Goal: Submit feedback/report problem: Submit feedback/report problem

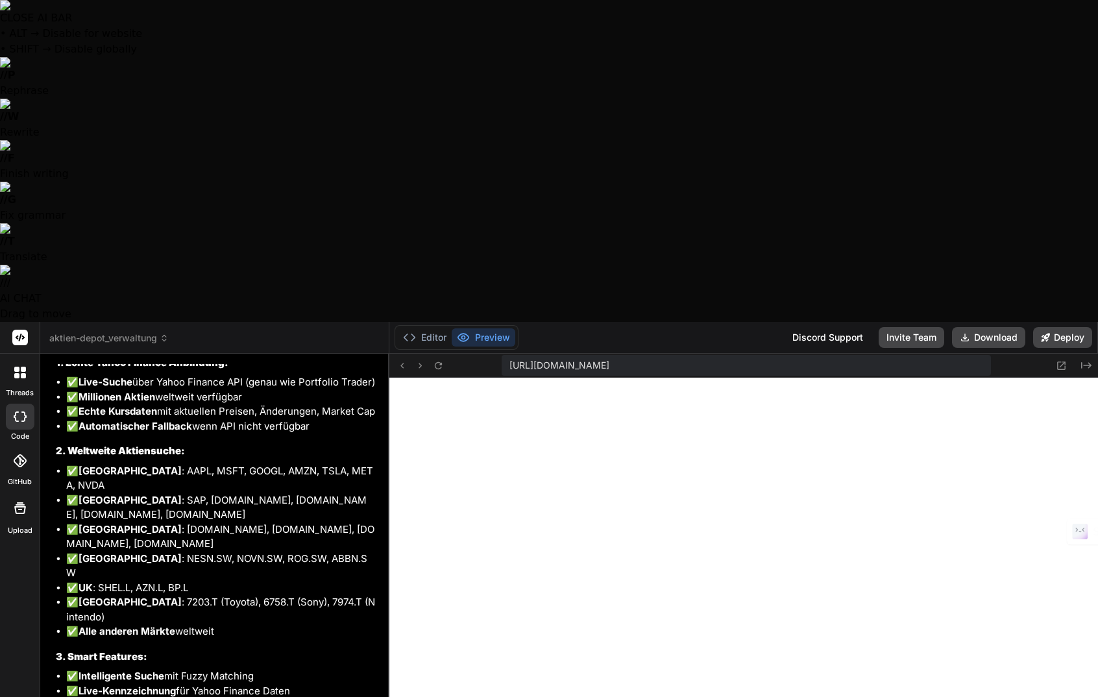
scroll to position [6953, 0]
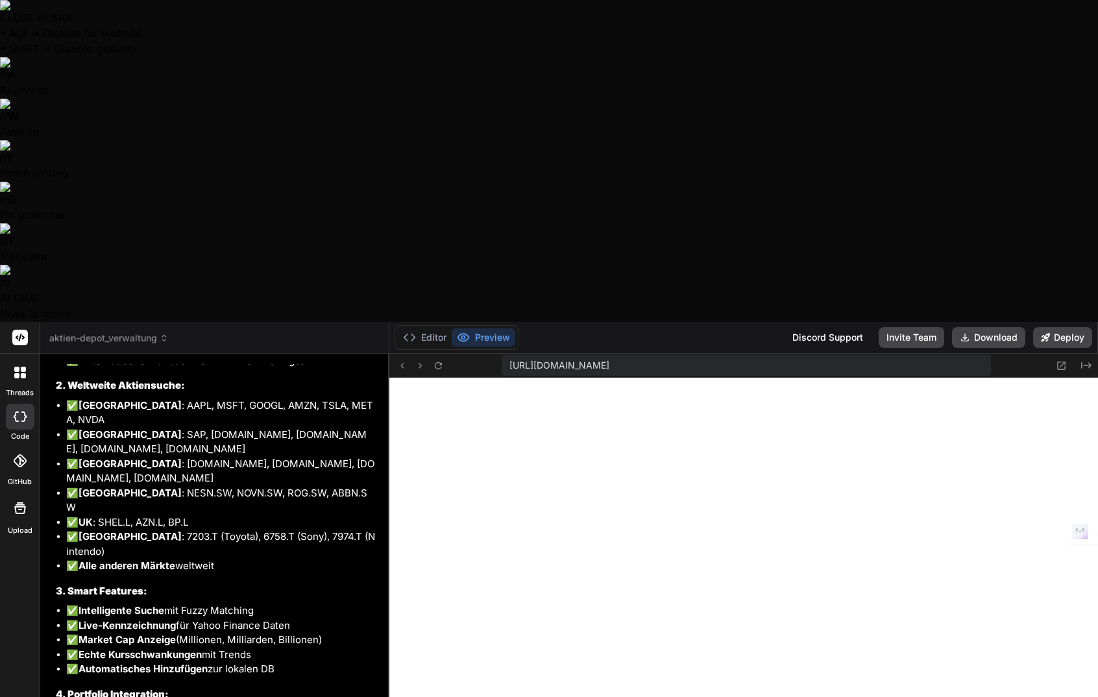
type textarea "L"
type textarea "x"
type textarea "Le"
type textarea "x"
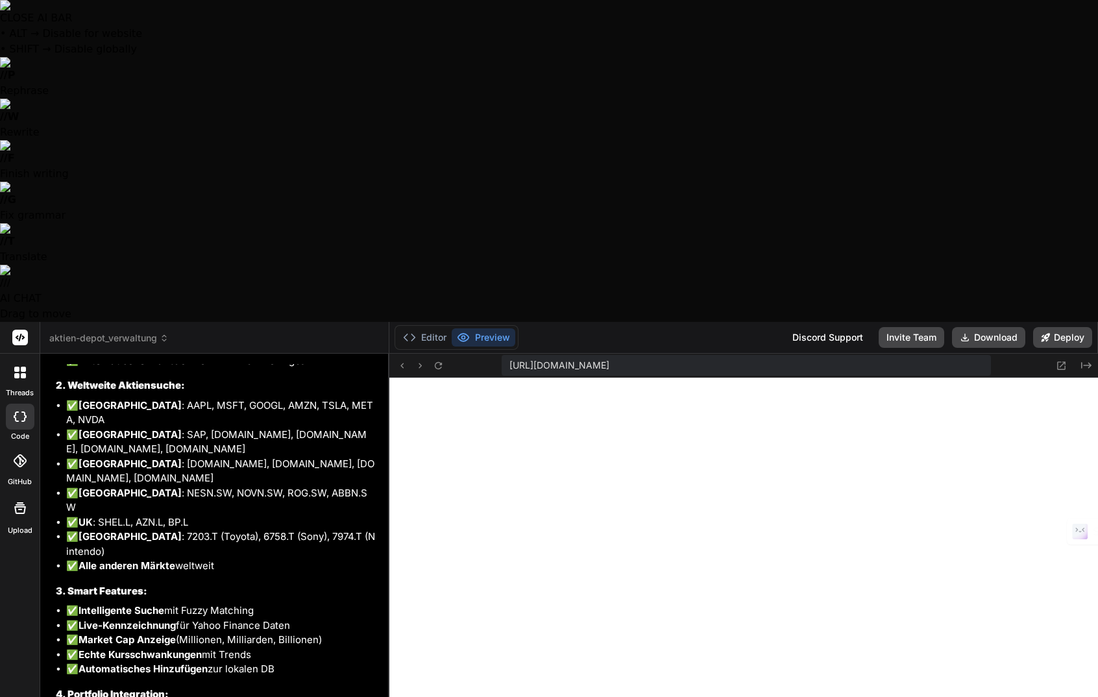
type textarea "Lei"
type textarea "x"
type textarea "Leid"
type textarea "x"
type textarea "Leide"
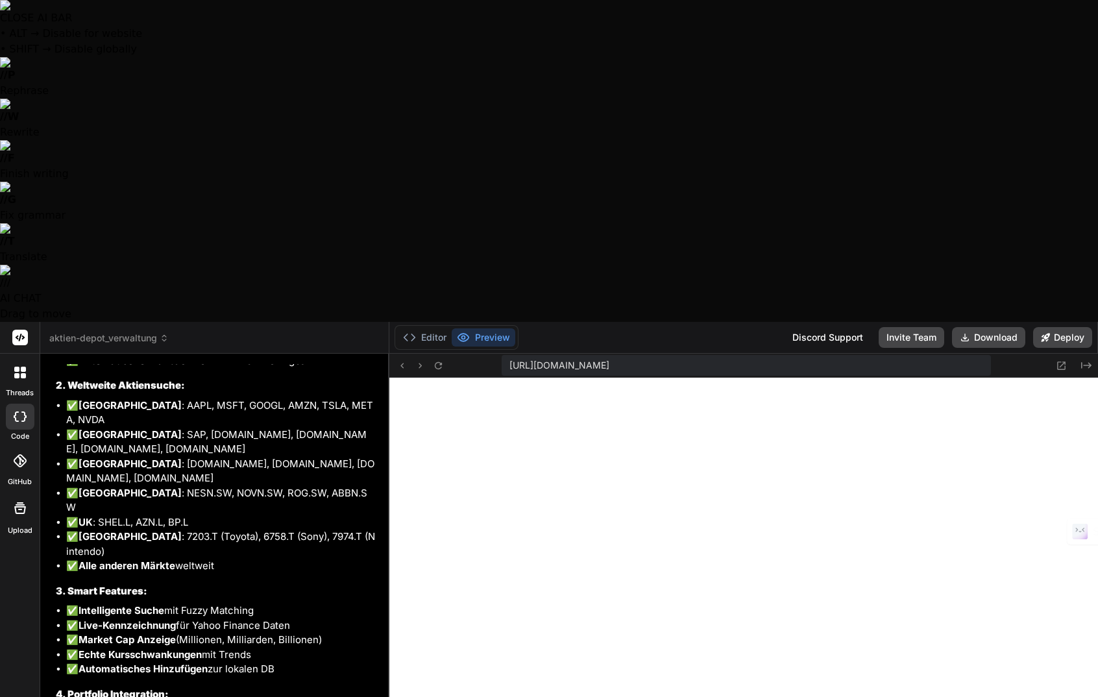
type textarea "x"
type textarea "Leider"
type textarea "x"
type textarea "Leider"
type textarea "x"
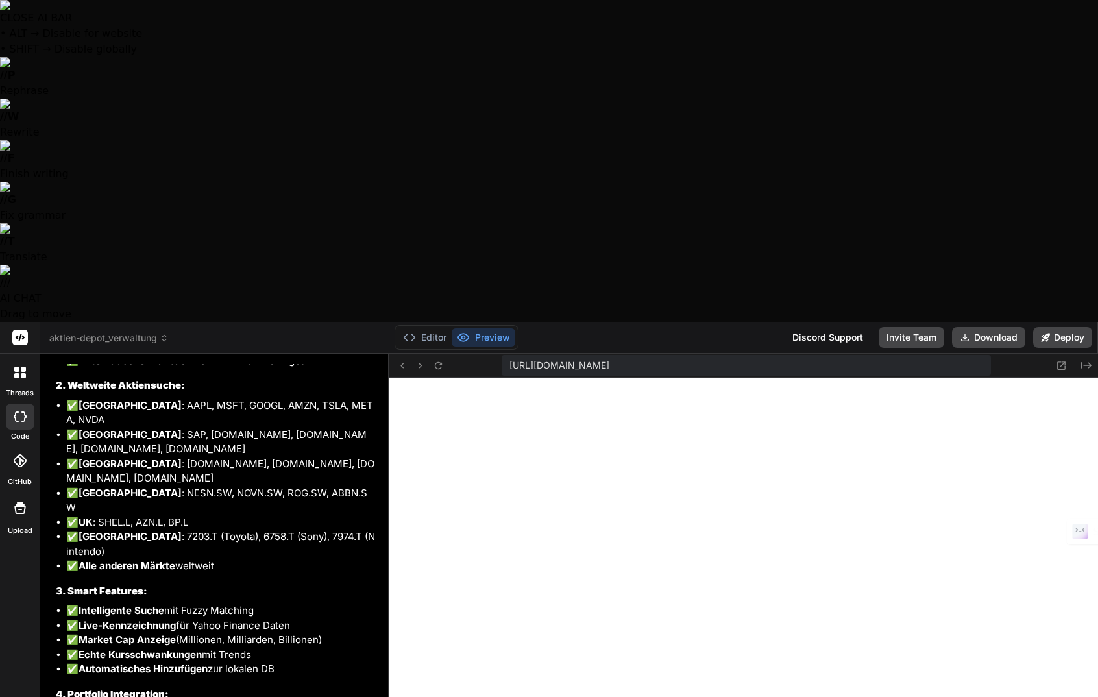
type textarea "Leider f"
type textarea "x"
type textarea "Leider fu"
type textarea "x"
type textarea "Leider fun"
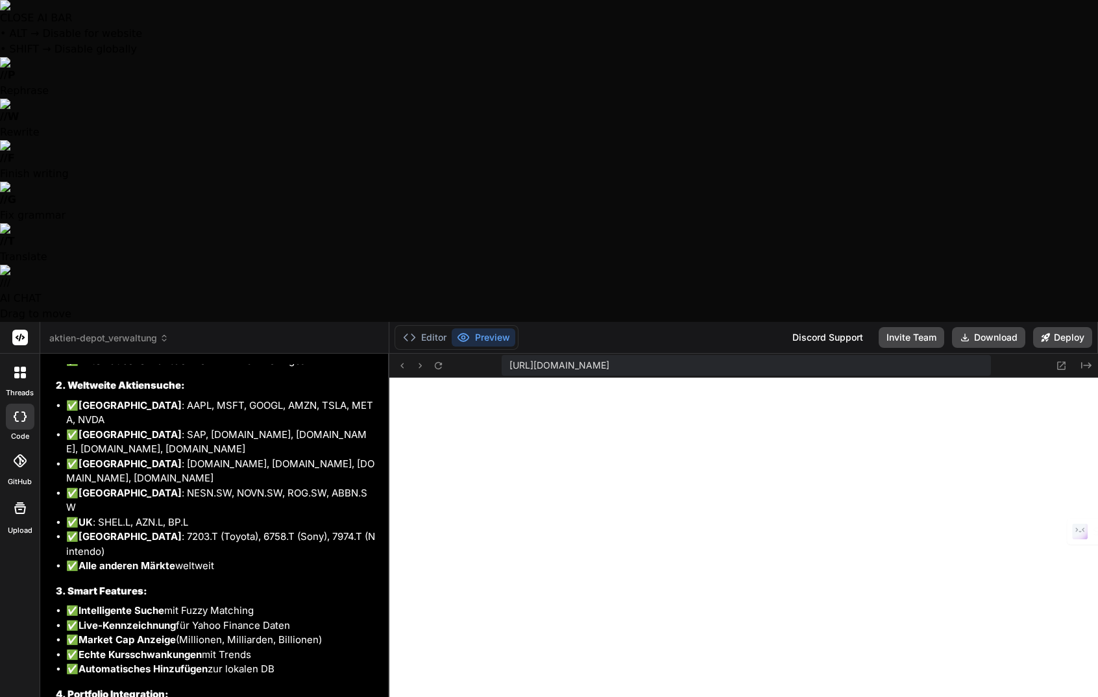
type textarea "x"
type textarea "Leider funk"
type textarea "x"
type textarea "Leider funkt"
type textarea "x"
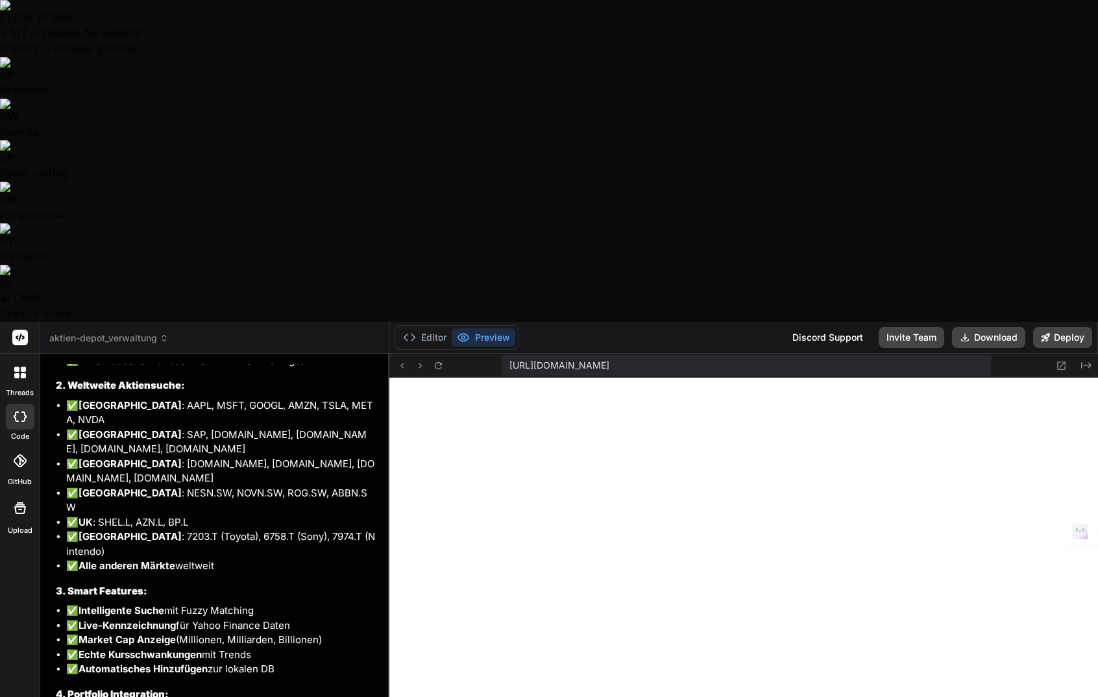
type textarea "Leider funkti"
type textarea "x"
type textarea "Leider funktio"
type textarea "x"
type textarea "Leider funktion"
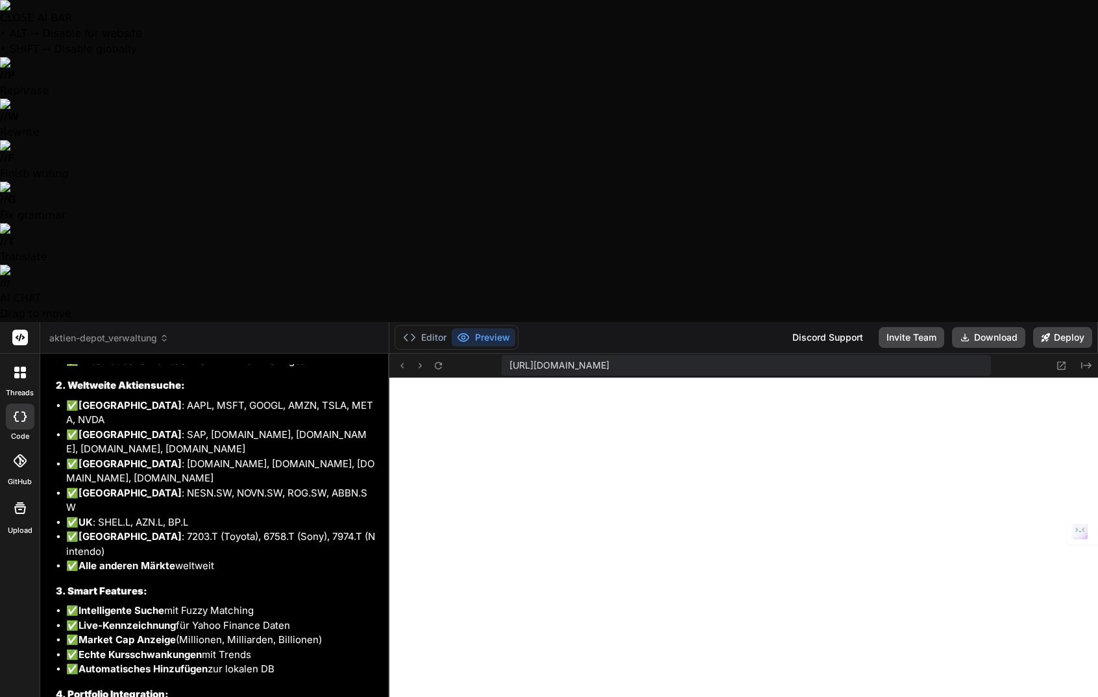
type textarea "x"
type textarea "Leider funktioni"
type textarea "x"
type textarea "Leider funktionie"
type textarea "x"
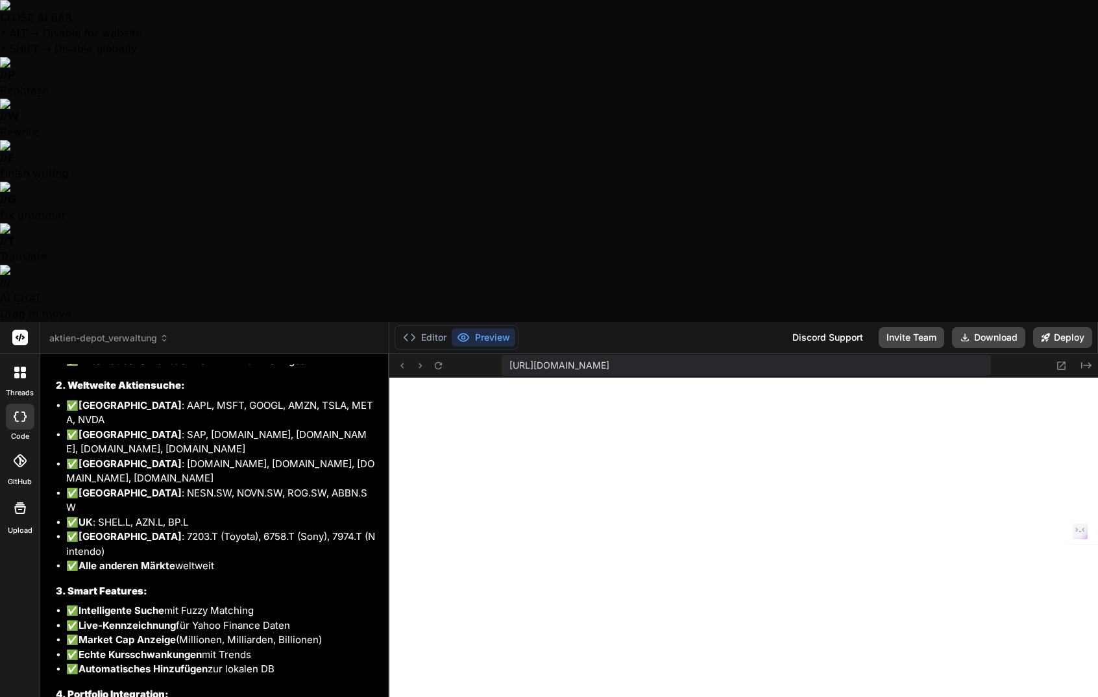
type textarea "Leider funktionier"
type textarea "x"
type textarea "Leider funktioniert"
type textarea "x"
type textarea "Leider funktioniert"
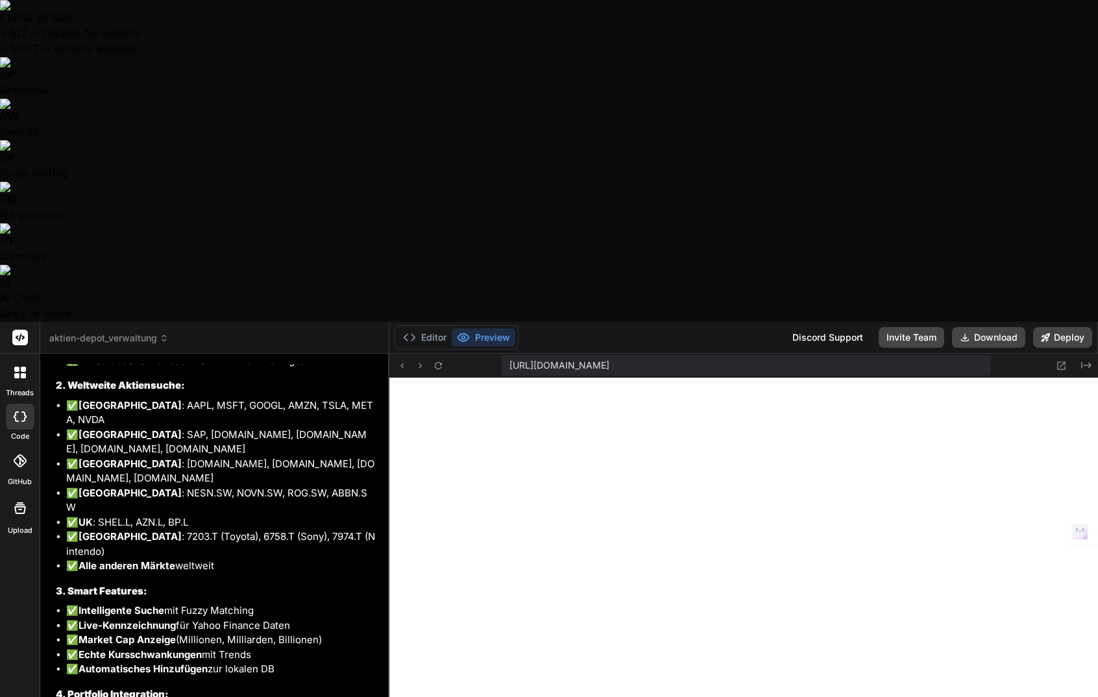
type textarea "x"
type textarea "Leider funktioniert d"
type textarea "x"
type textarea "Leider funktioniert di"
type textarea "x"
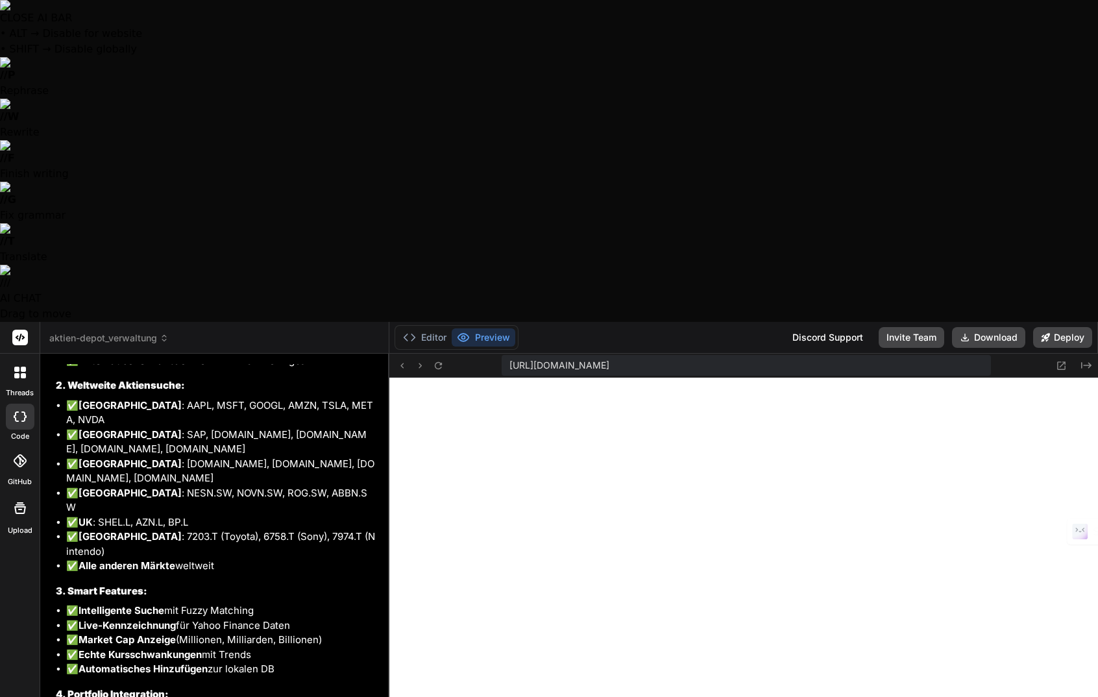
type textarea "Leider funktioniert die"
type textarea "x"
type textarea "Leider funktioniert die"
type textarea "x"
type textarea "Leider funktioniert die w"
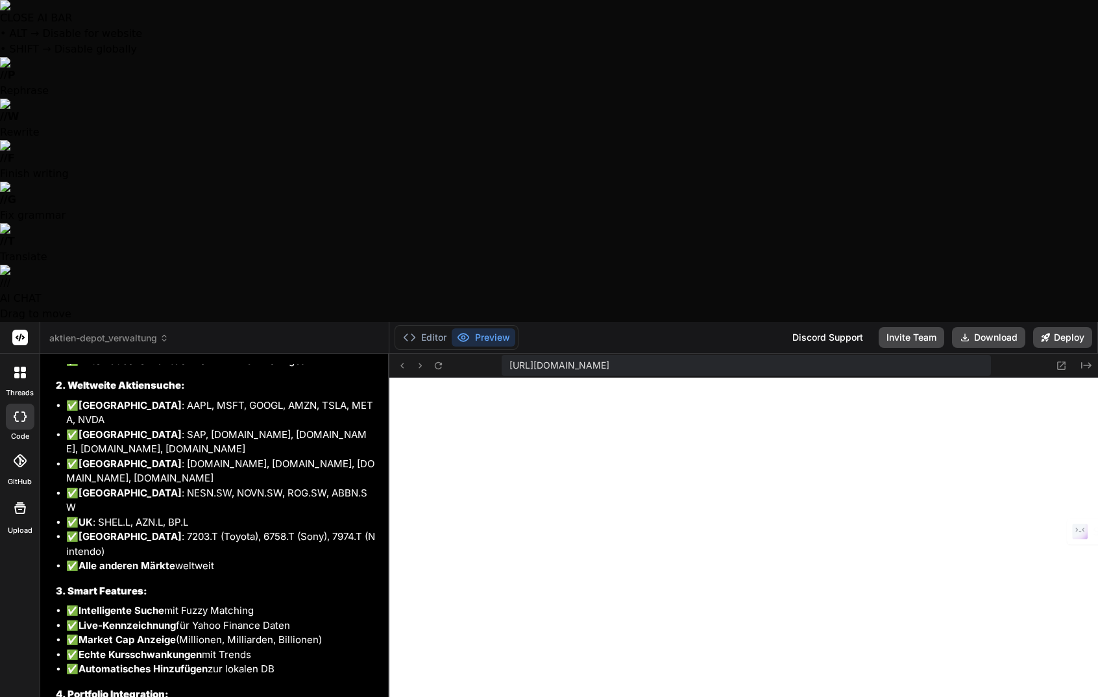
type textarea "x"
type textarea "Leider funktioniert die we"
type textarea "x"
type textarea "Leider funktioniert die wel"
type textarea "x"
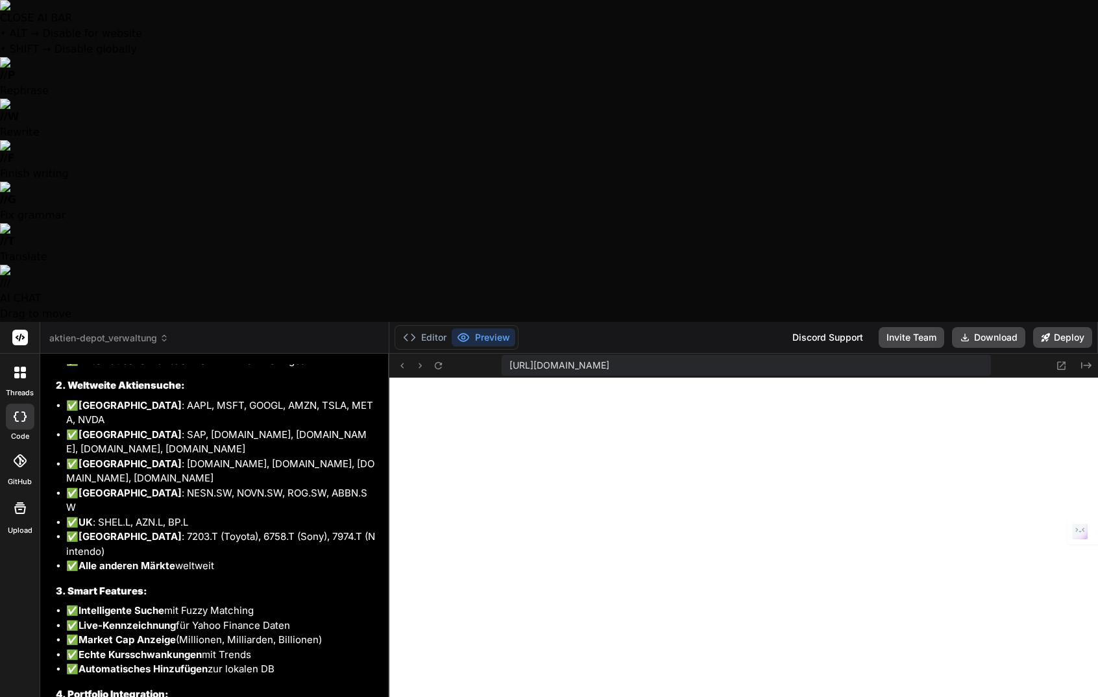
type textarea "Leider funktioniert die welt"
type textarea "x"
type textarea "Leider funktioniert die weltw"
type textarea "x"
type textarea "Leider funktioniert die weltwe"
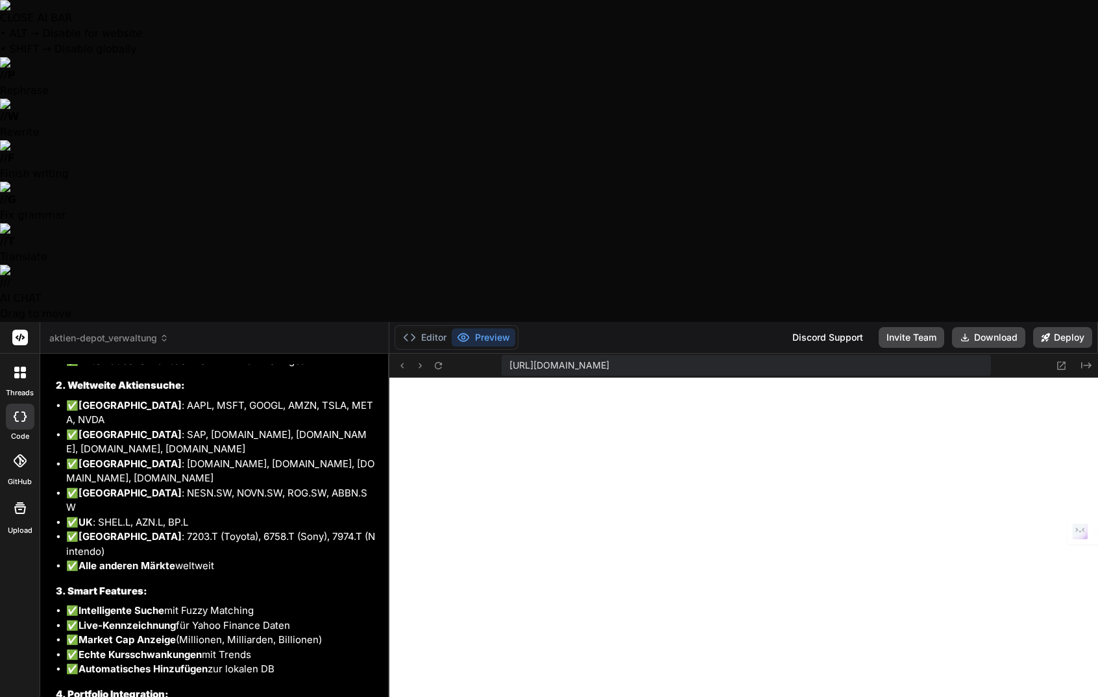
type textarea "x"
type textarea "Leider funktioniert die weltwei"
type textarea "x"
type textarea "Leider funktioniert die weltweit"
type textarea "x"
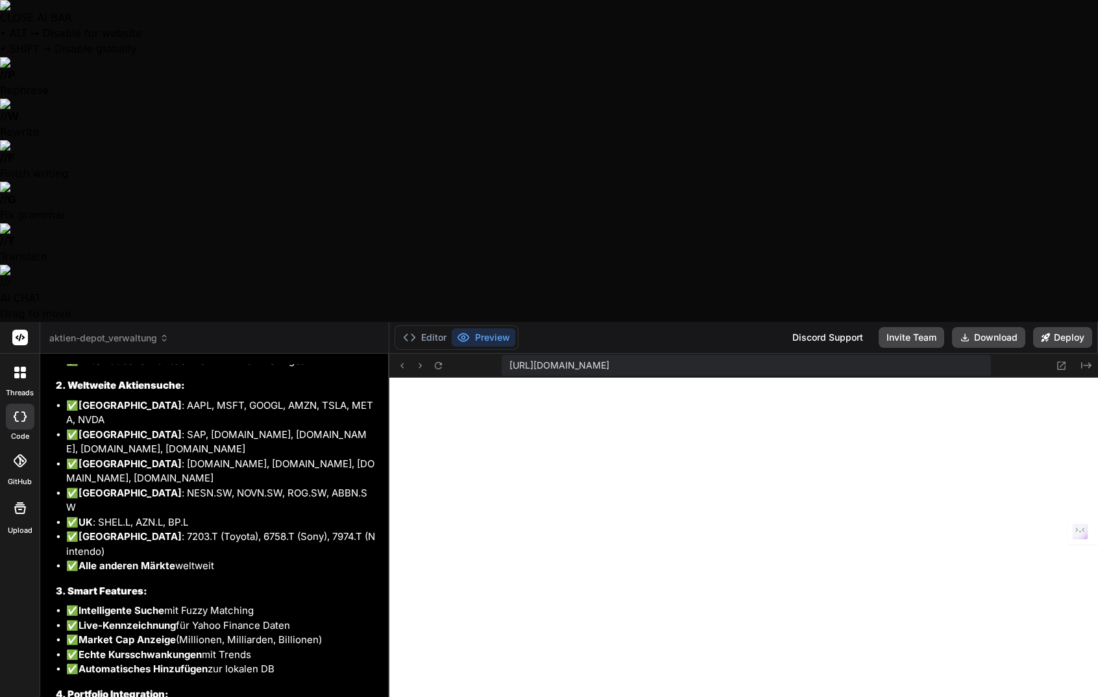
type textarea "Leider funktioniert die weltweite"
type textarea "x"
type textarea "Leider funktioniert die weltweite"
type textarea "x"
type textarea "Leider funktioniert die weltweite S"
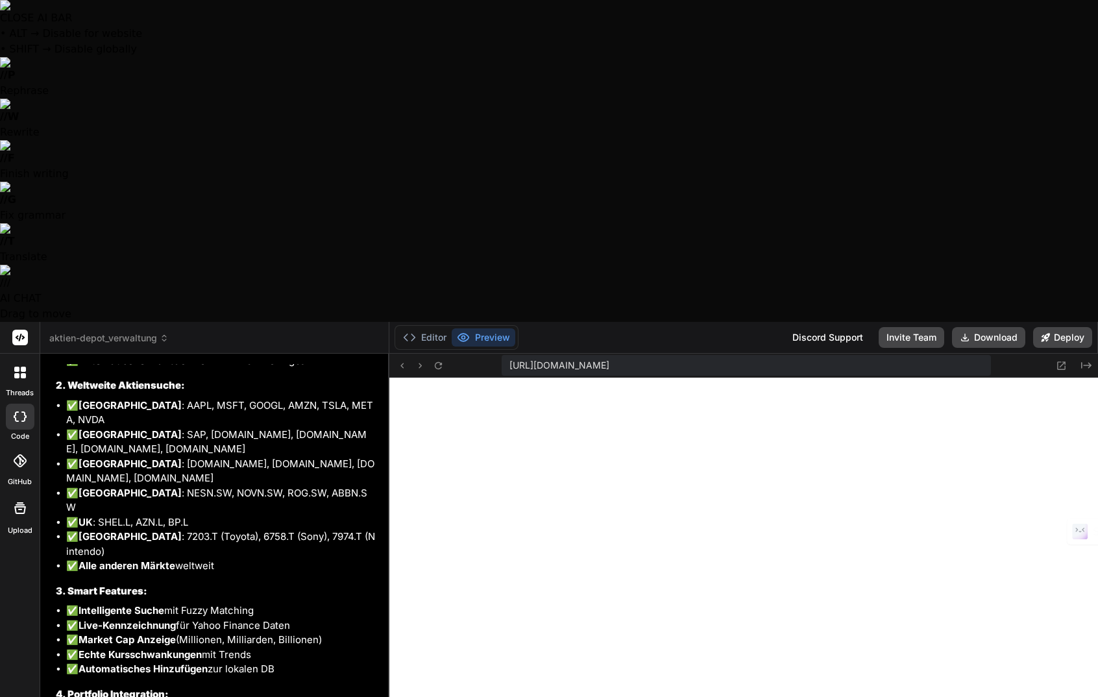
type textarea "x"
type textarea "Leider funktioniert die weltweite Su"
type textarea "x"
type textarea "Leider funktioniert die weltweite Suc"
type textarea "x"
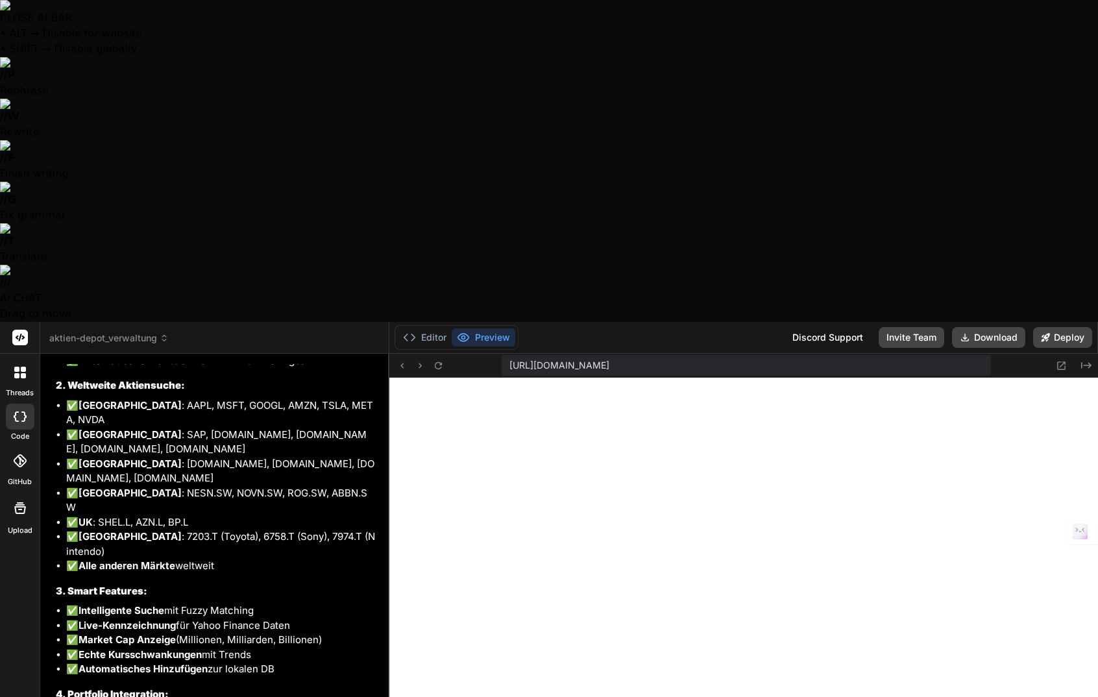
type textarea "Leider funktioniert die weltweite Such"
type textarea "x"
type textarea "Leider funktioniert die weltweite Suche"
type textarea "x"
type textarea "Leider funktioniert die weltweite Suche"
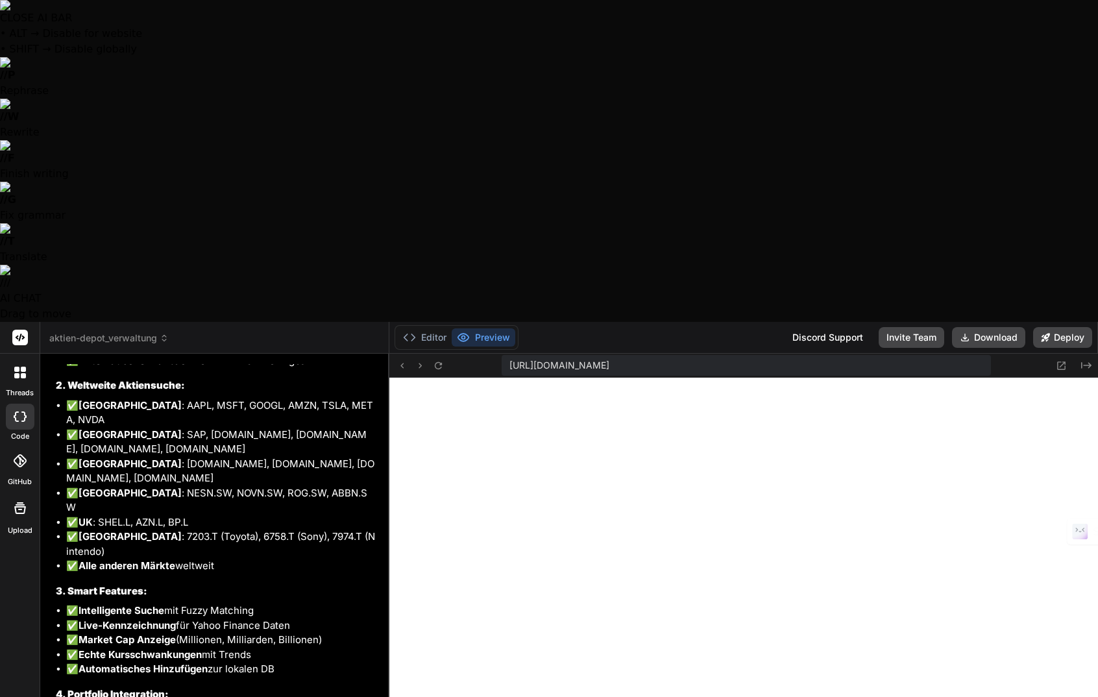
type textarea "x"
type textarea "Leider funktioniert die weltweite Suche n"
type textarea "x"
type textarea "Leider funktioniert die weltweite Suche ni"
type textarea "x"
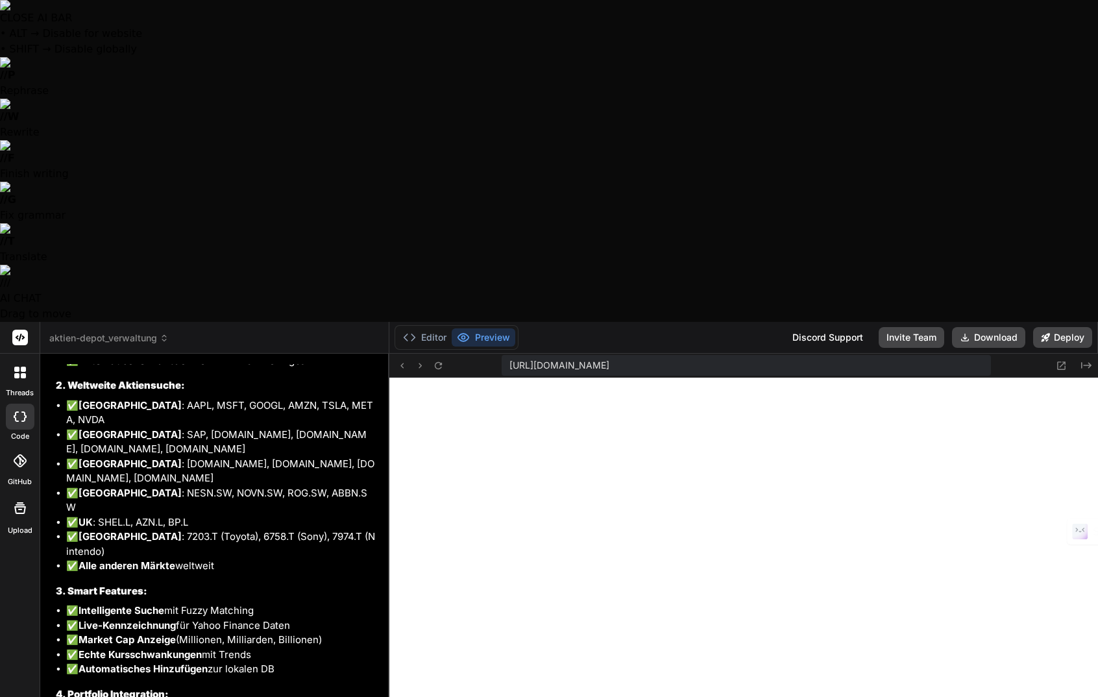
type textarea "Leider funktioniert die weltweite Suche nic"
type textarea "x"
type textarea "Leider funktioniert die weltweite Suche nich"
type textarea "x"
type textarea "Leider funktioniert die weltweite Suche nicht"
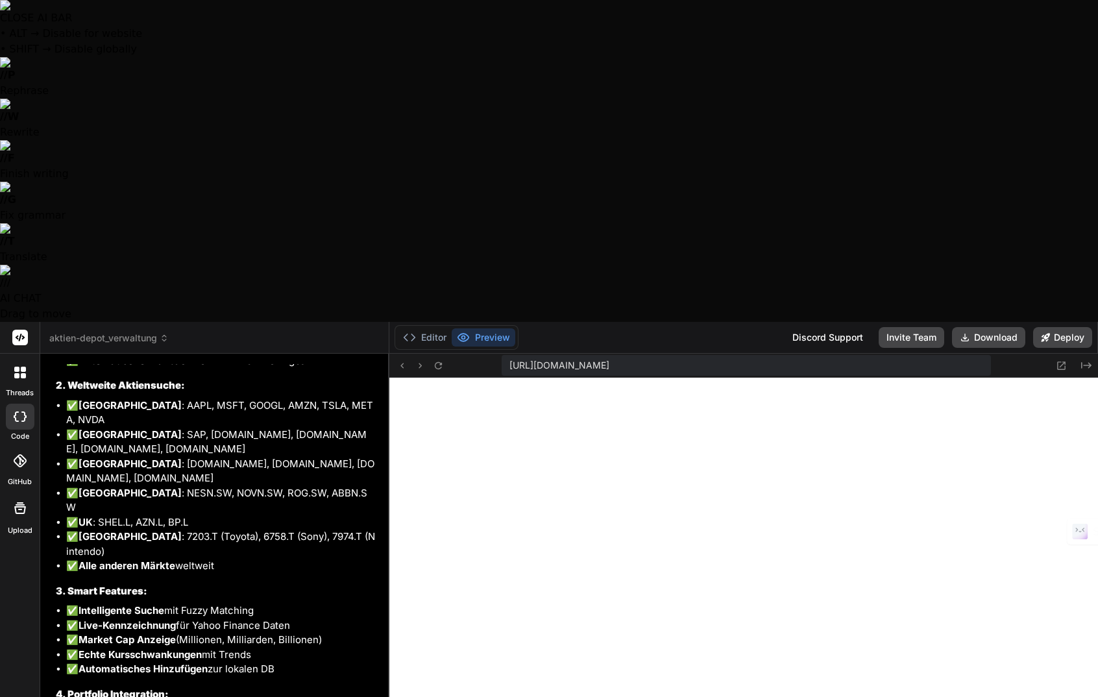
type textarea "x"
type textarea "Leider funktioniert die weltweite Suche nicht."
type textarea "x"
type textarea "Leider funktioniert die weltweite Suche nicht."
type textarea "x"
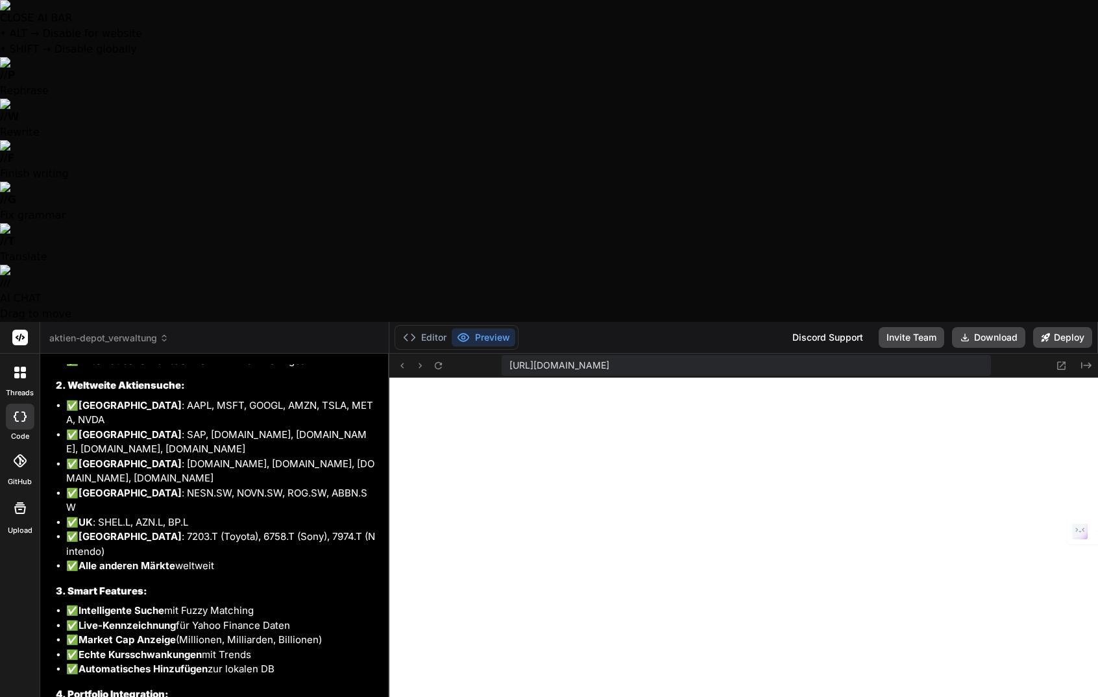
type textarea "Leider funktioniert die weltweite Suche nicht. W"
type textarea "x"
type textarea "Leider funktioniert die weltweite Suche nicht. We"
type textarea "x"
type textarea "Leider funktioniert die weltweite Suche nicht. Wen"
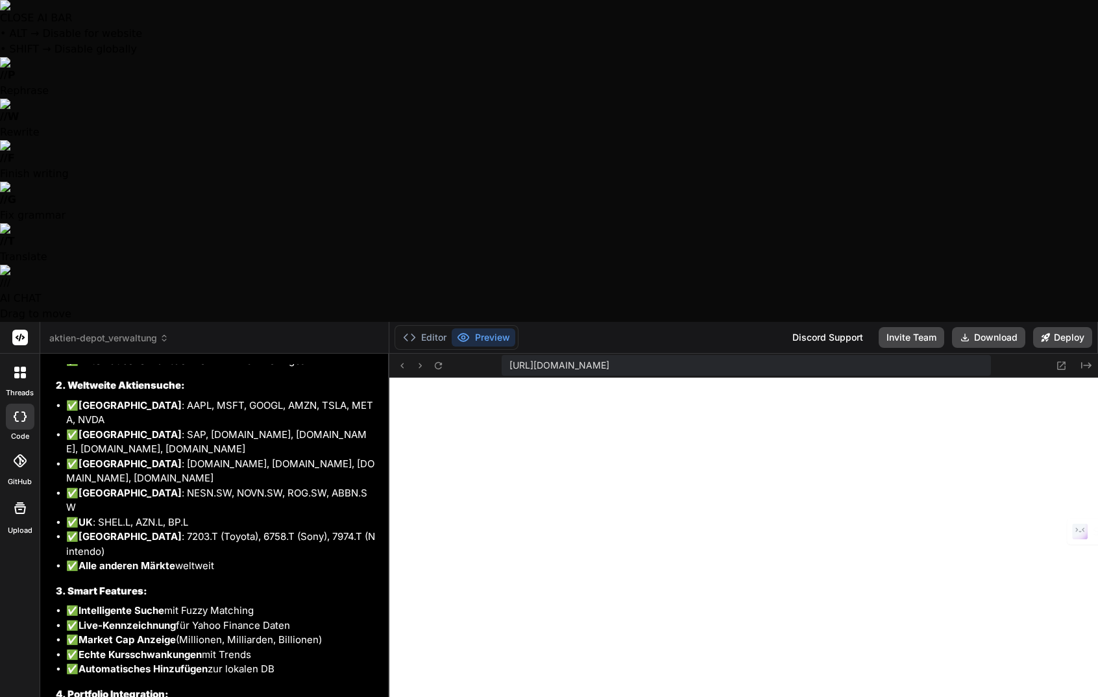
type textarea "x"
type textarea "Leider funktioniert die weltweite Suche nicht. Wenn"
type textarea "x"
type textarea "Leider funktioniert die weltweite Suche nicht. Wenn"
type textarea "x"
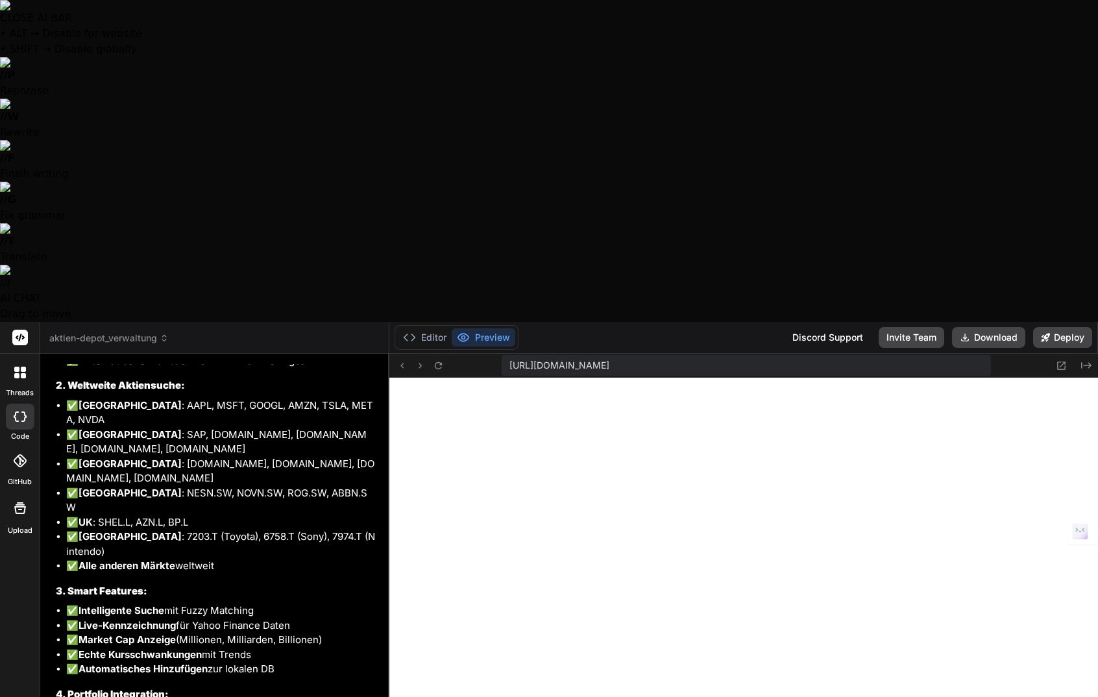
type textarea "Leider funktioniert die weltweite Suche nicht. Wenn i"
type textarea "x"
type textarea "Leider funktioniert die weltweite Suche nicht. Wenn ic"
type textarea "x"
type textarea "Leider funktioniert die weltweite Suche nicht. Wenn ich"
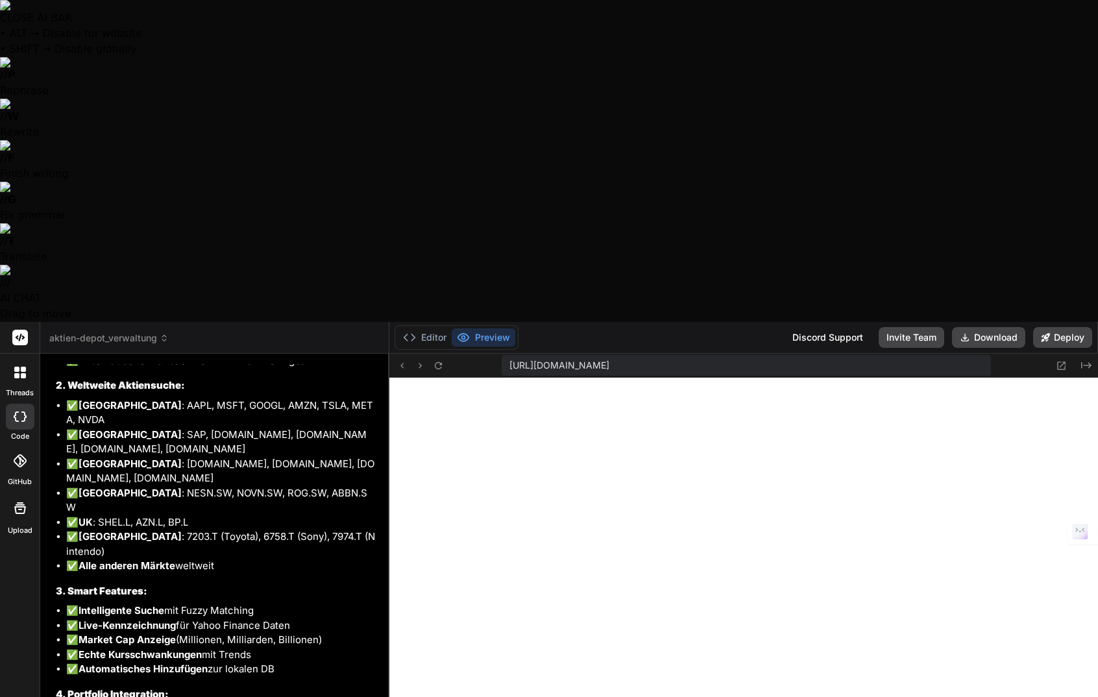
type textarea "x"
type textarea "Leider funktioniert die weltweite Suche nicht. Wenn ich"
type textarea "x"
type textarea "Leider funktioniert die weltweite Suche nicht. Wenn ich d"
type textarea "x"
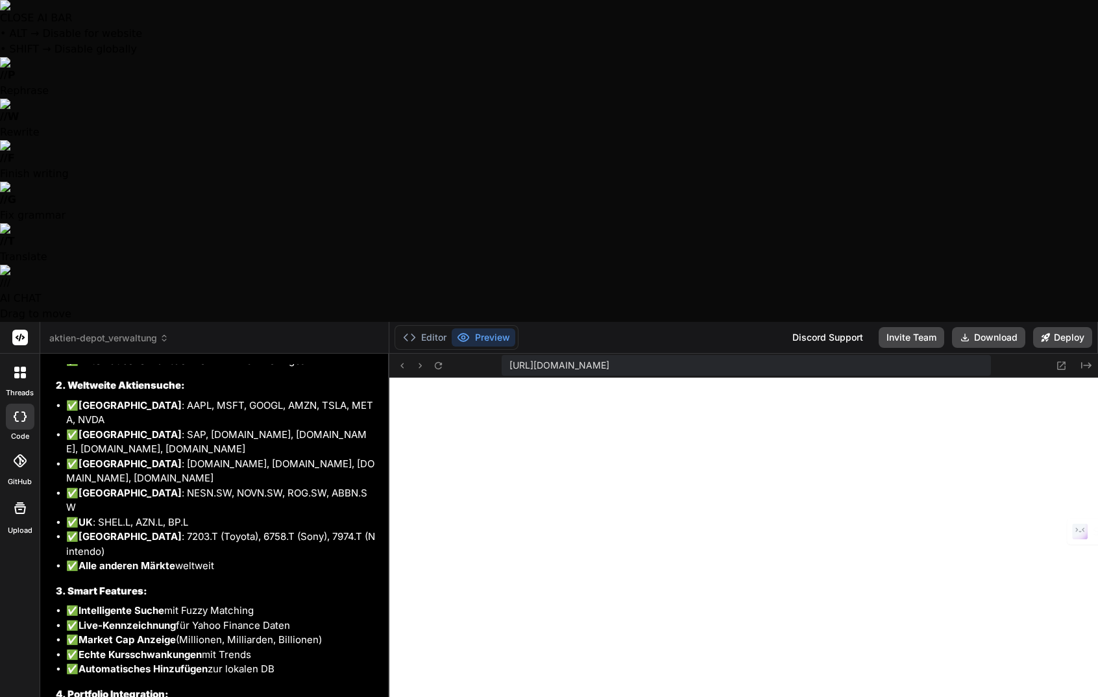
type textarea "Leider funktioniert die weltweite Suche nicht. Wenn ich di"
type textarea "x"
type textarea "Leider funktioniert die weltweite Suche nicht. Wenn ich die"
type textarea "x"
type textarea "Leider funktioniert die weltweite Suche nicht. Wenn ich die"
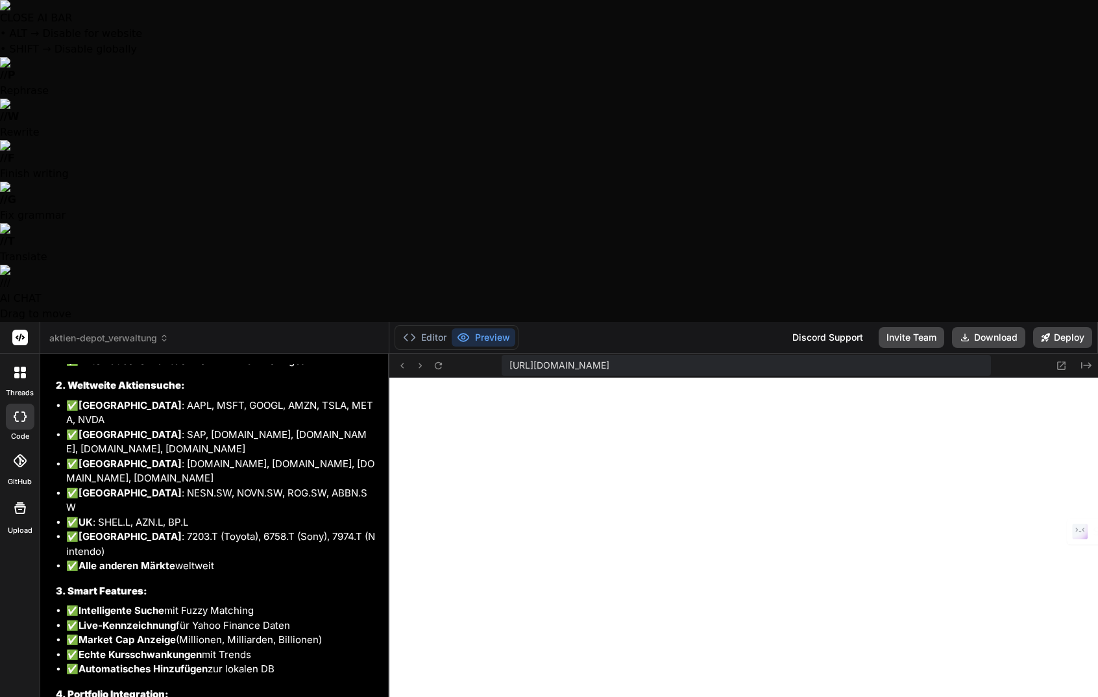
type textarea "x"
type textarea "Leider funktioniert die weltweite Suche nicht. Wenn ich die A"
type textarea "x"
type textarea "Leider funktioniert die weltweite Suche nicht. Wenn ich die Ak"
type textarea "x"
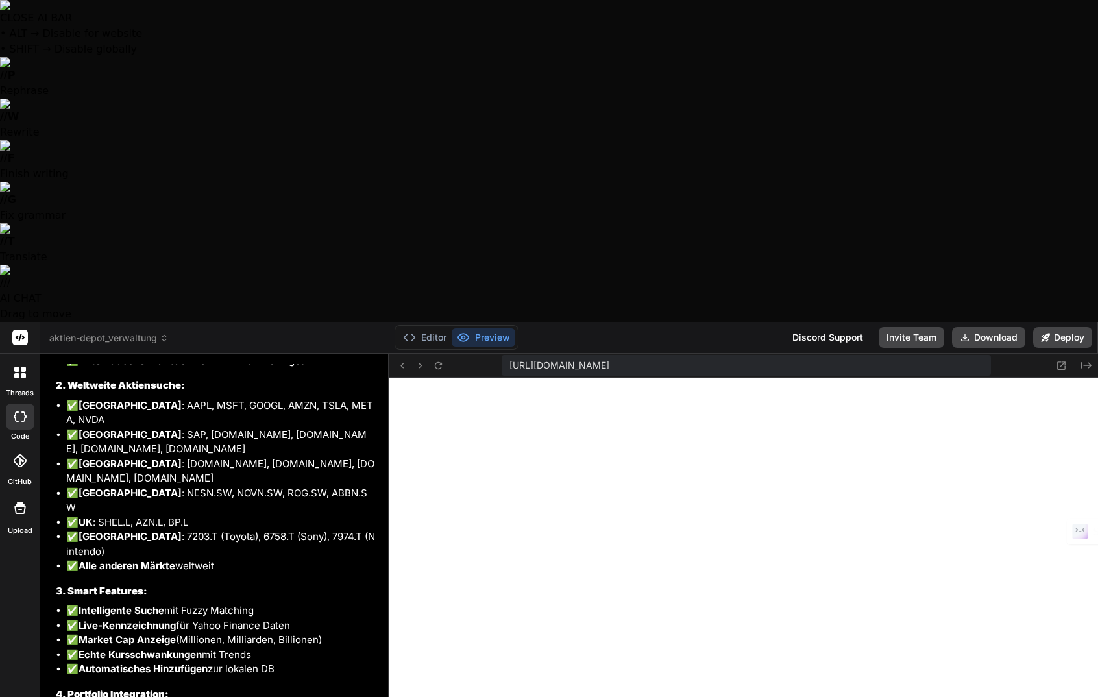
type textarea "Leider funktioniert die weltweite Suche nicht. Wenn ich die Akt"
type textarea "x"
type textarea "Leider funktioniert die weltweite Suche nicht. Wenn ich die Akti"
type textarea "x"
type textarea "Leider funktioniert die weltweite Suche nicht. Wenn ich die Aktie"
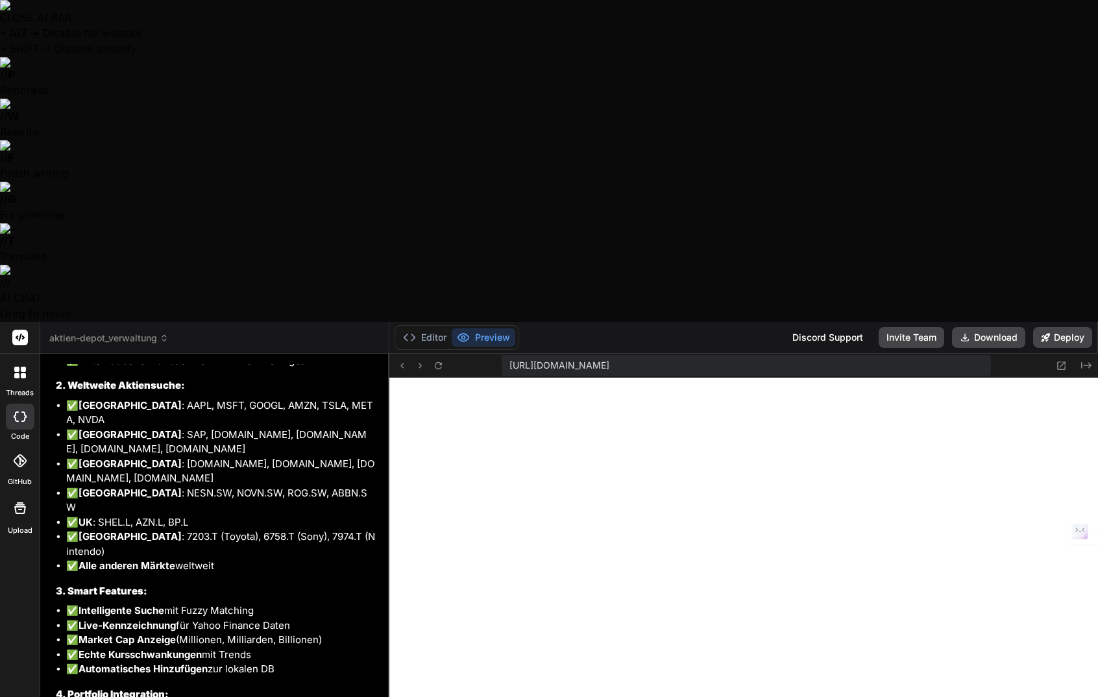
type textarea "x"
type textarea "Leider funktioniert die weltweite Suche nicht. Wenn ich die Aktie"
type textarea "x"
type textarea "Leider funktioniert die weltweite Suche nicht. Wenn ich die Aktie A"
type textarea "x"
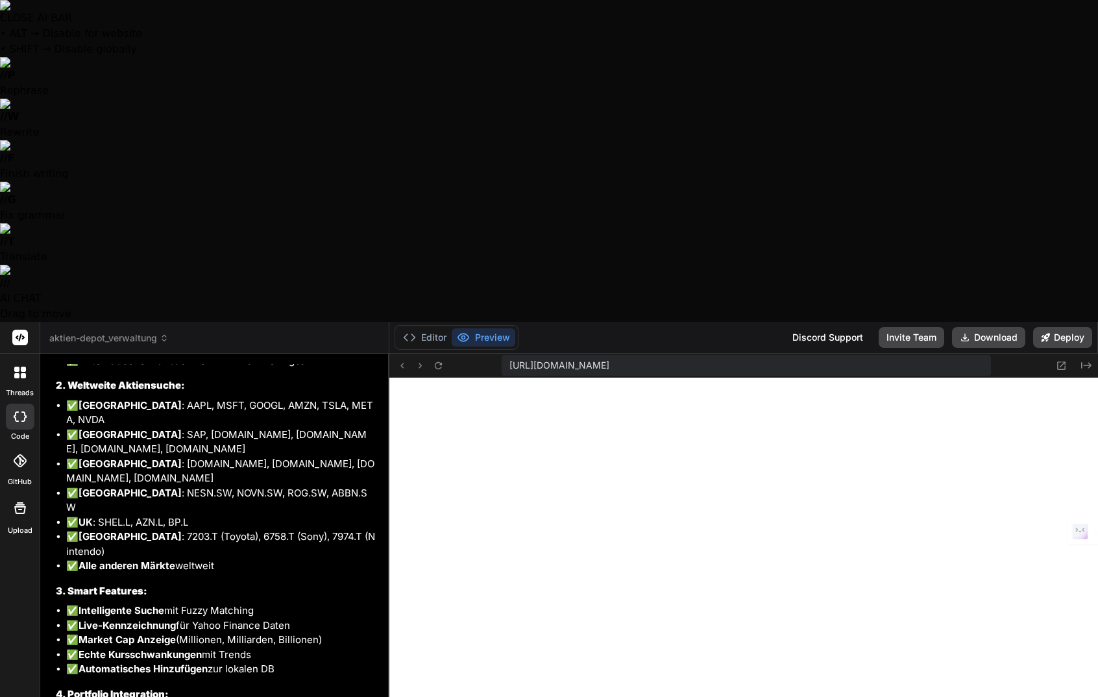
type textarea "Leider funktioniert die weltweite Suche nicht. Wenn ich die Aktie Ag"
type textarea "x"
type textarea "Leider funktioniert die weltweite Suche nicht. Wenn ich die Aktie Agr"
type textarea "x"
type textarea "Leider funktioniert die weltweite Suche nicht. Wenn ich die Aktie Agra"
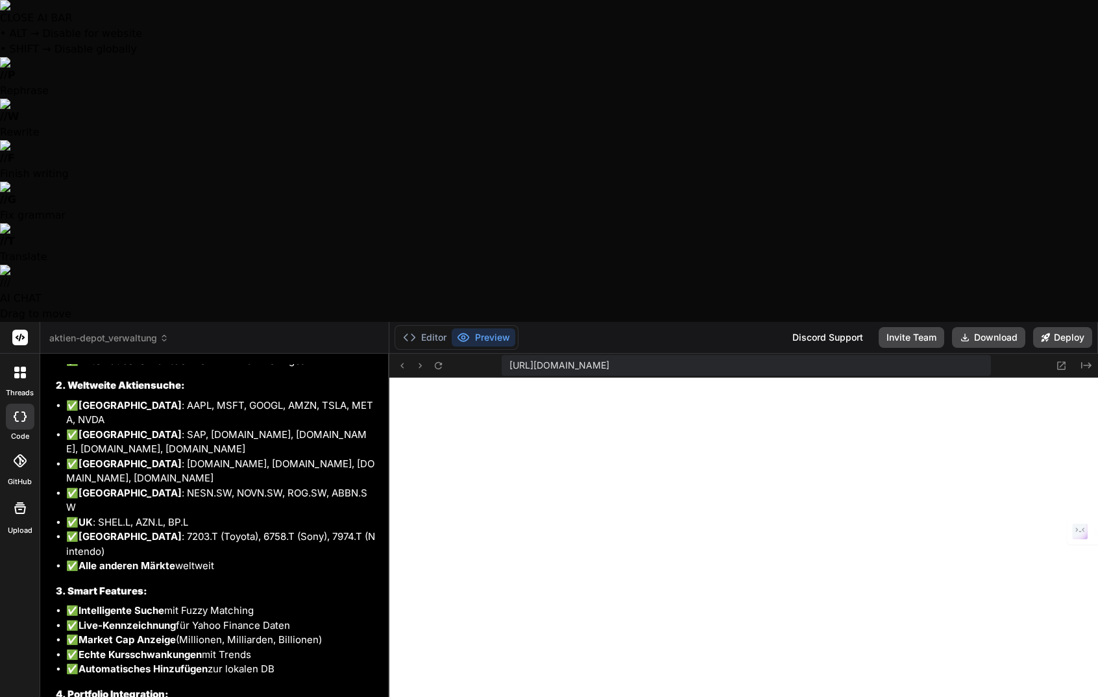
type textarea "x"
type textarea "Leider funktioniert die weltweite Suche nicht. Wenn ich die Aktie Agran"
type textarea "x"
type textarea "Leider funktioniert die weltweite Suche nicht. Wenn ich die Aktie Agrana"
type textarea "x"
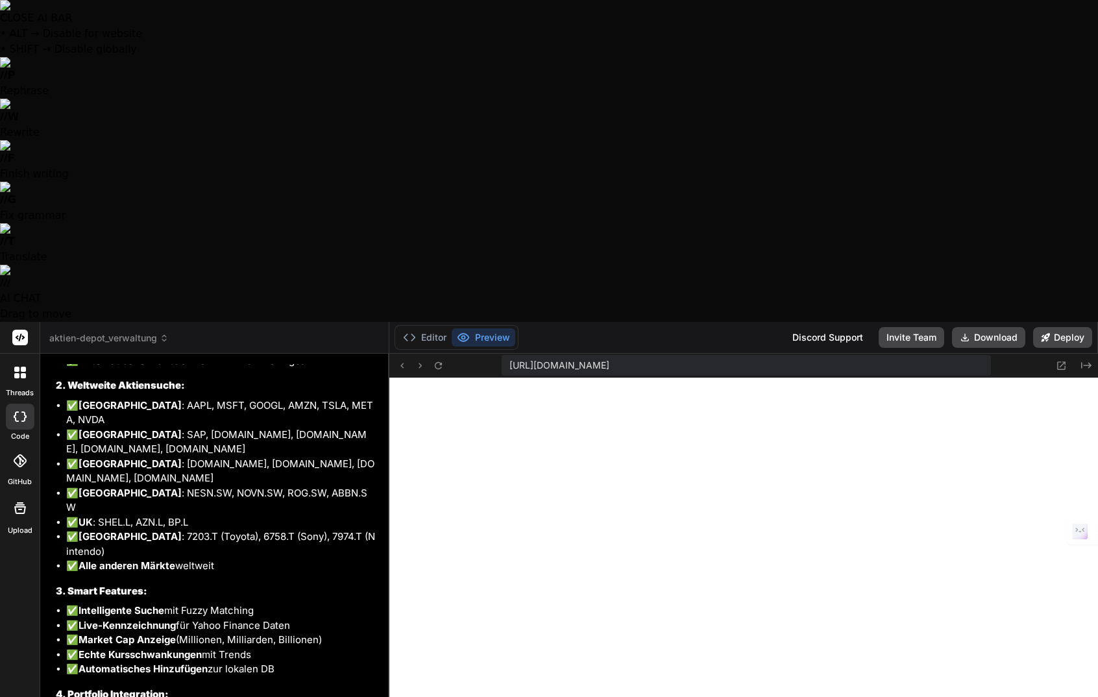
type textarea "Leider funktioniert die weltweite Suche nicht. Wenn ich die Aktie Agrana"
type textarea "x"
type textarea "Leider funktioniert die weltweite Suche nicht. Wenn ich die Aktie Agrana d"
type textarea "x"
type textarea "Leider funktioniert die weltweite Suche nicht. Wenn ich die Aktie Agrana di"
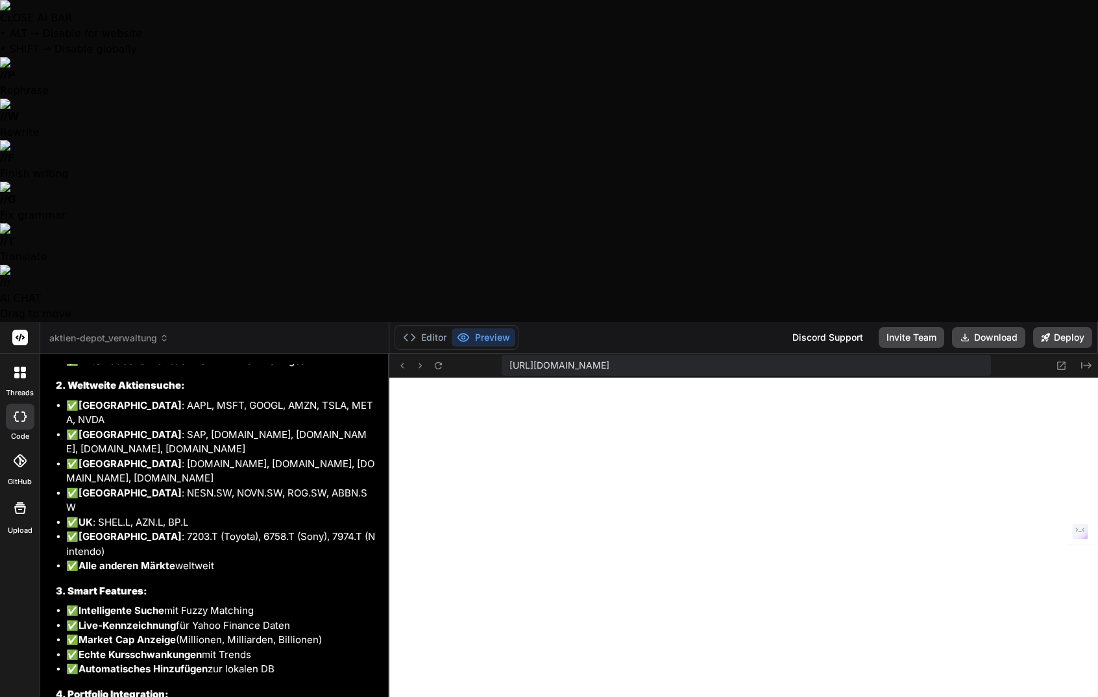
type textarea "x"
type textarea "Leider funktioniert die weltweite Suche nicht. Wenn ich die Aktie Agrana die"
type textarea "x"
type textarea "Leider funktioniert die weltweite Suche nicht. Wenn ich die Aktie Agrana die"
type textarea "x"
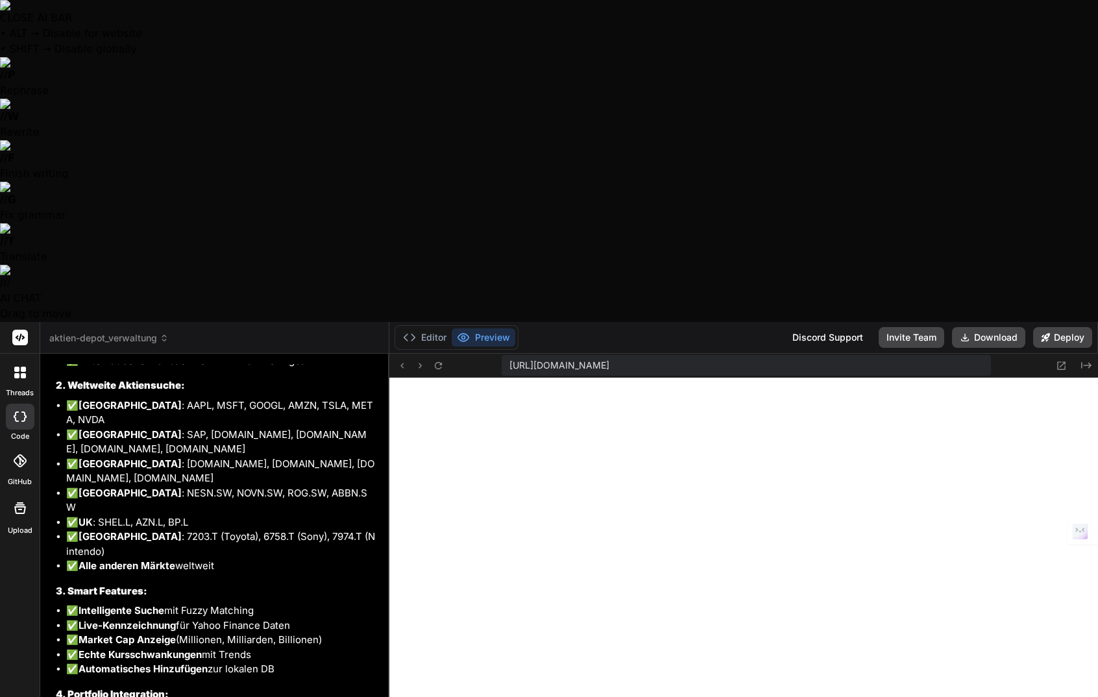
type textarea "Leider funktioniert die weltweite Suche nicht. Wenn ich die Aktie Agrana die i"
type textarea "x"
type textarea "Leider funktioniert die weltweite Suche nicht. Wenn ich die Aktie Agrana die in"
type textarea "x"
type textarea "Leider funktioniert die weltweite Suche nicht. Wenn ich die Aktie Agrana die in"
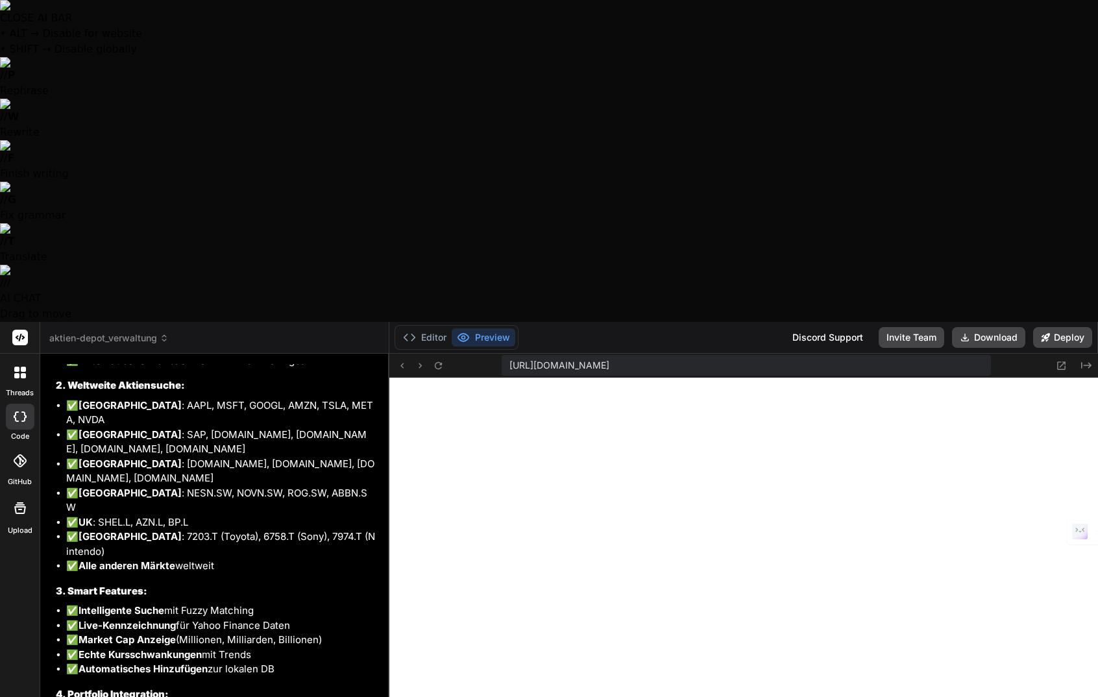
type textarea "x"
type textarea "Leider funktioniert die weltweite Suche nicht. Wenn ich die Aktie Agrana die in…"
type textarea "x"
type textarea "Leider funktioniert die weltweite Suche nicht. Wenn ich die Aktie Agrana die in…"
type textarea "x"
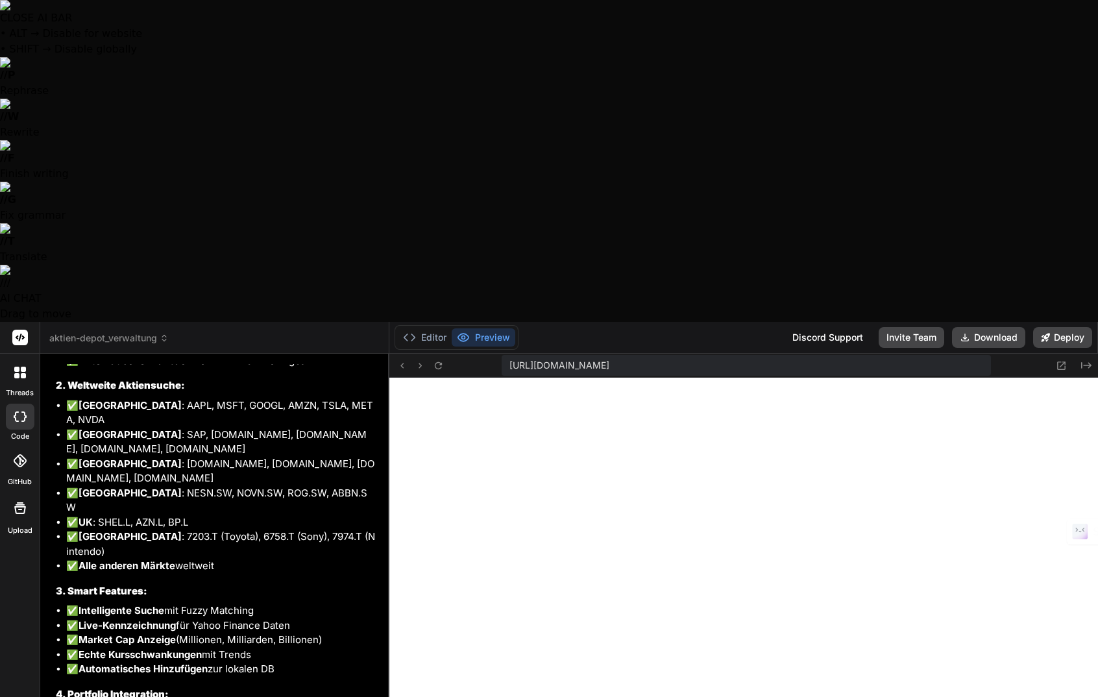
type textarea "Leider funktioniert die weltweite Suche nicht. Wenn ich die Aktie Agrana die in…"
type textarea "x"
type textarea "Leider funktioniert die weltweite Suche nicht. Wenn ich die Aktie Agrana die in…"
type textarea "x"
type textarea "Leider funktioniert die weltweite Suche nicht. Wenn ich die Aktie Agrana die in…"
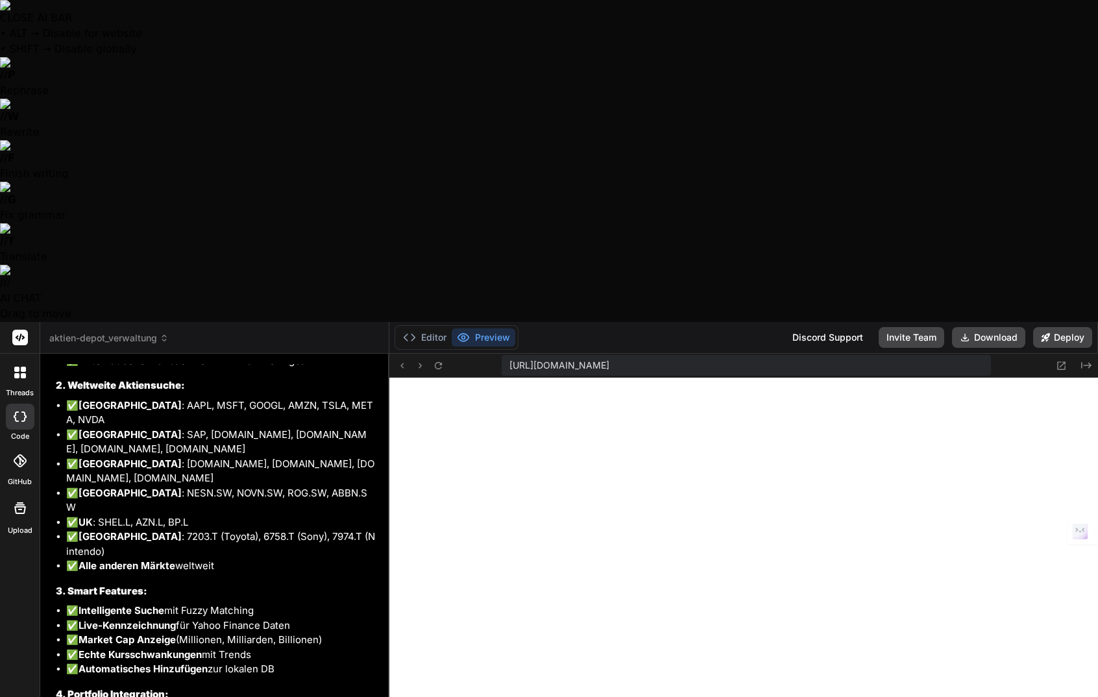
type textarea "x"
type textarea "Leider funktioniert die weltweite Suche nicht. Wenn ich die Aktie Agrana die in…"
type textarea "x"
type textarea "Leider funktioniert die weltweite Suche nicht. Wenn ich die Aktie Agrana die in…"
type textarea "x"
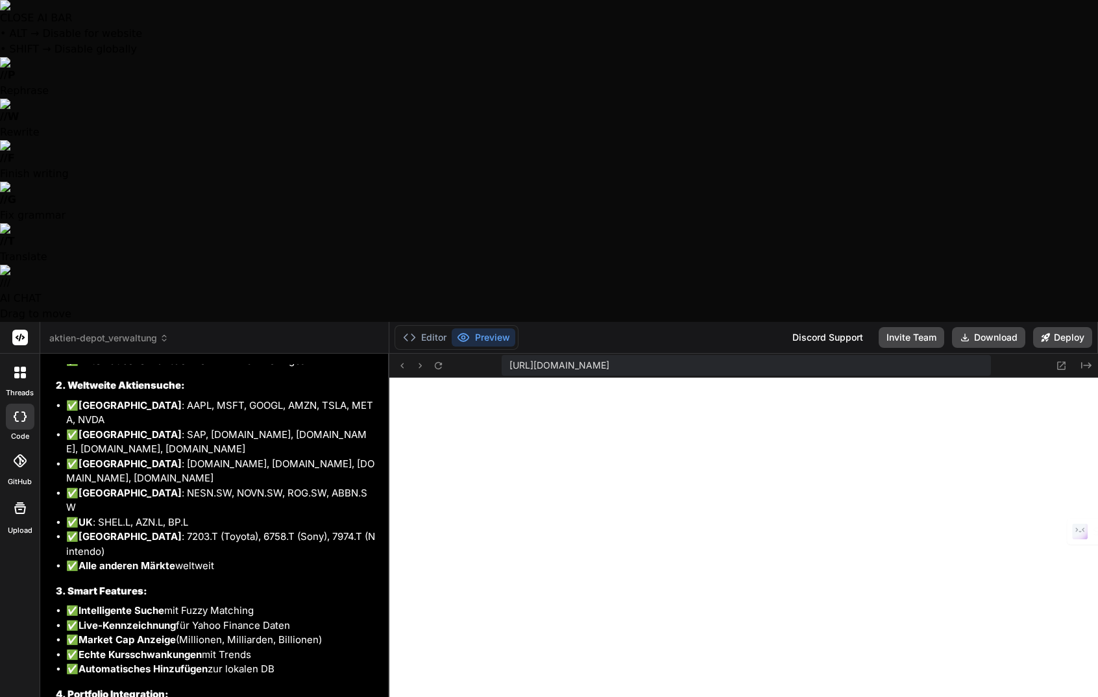
type textarea "Leider funktioniert die weltweite Suche nicht. Wenn ich die Aktie Agrana die in…"
type textarea "x"
type textarea "Leider funktioniert die weltweite Suche nicht. Wenn ich die Aktie Agrana die in…"
type textarea "x"
type textarea "Leider funktioniert die weltweite Suche nicht. Wenn ich die Aktie Agrana die in…"
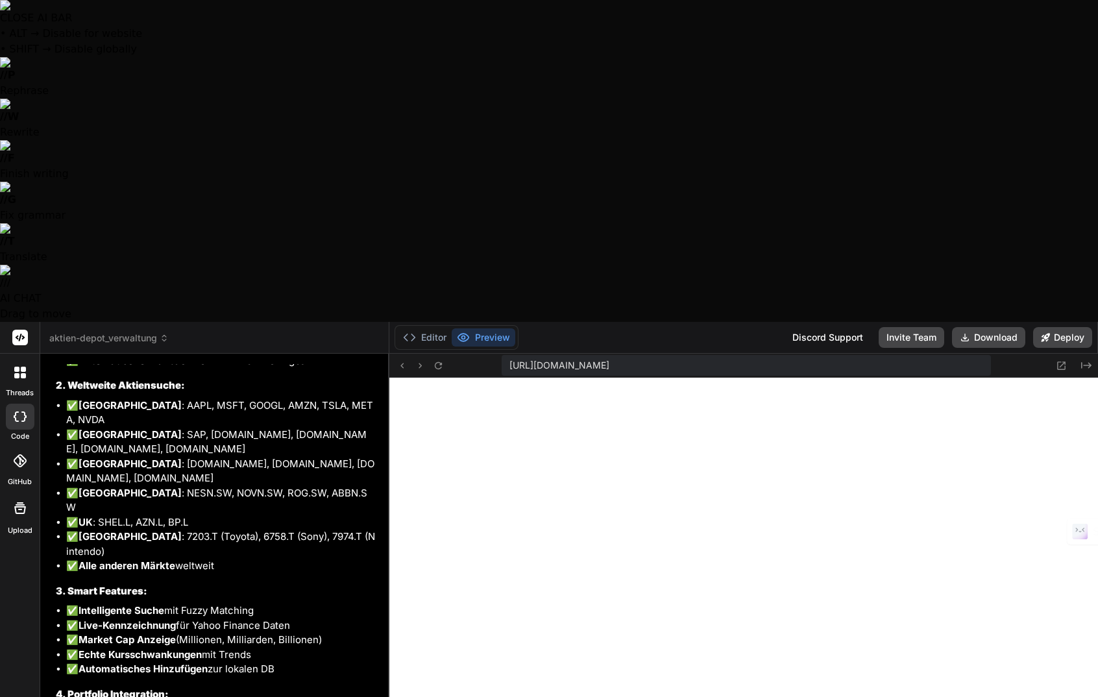
type textarea "x"
type textarea "Leider funktioniert die weltweite Suche nicht. Wenn ich die Aktie Agrana die in…"
type textarea "x"
type textarea "Leider funktioniert die weltweite Suche nicht. Wenn ich die Aktie Agrana die in…"
type textarea "x"
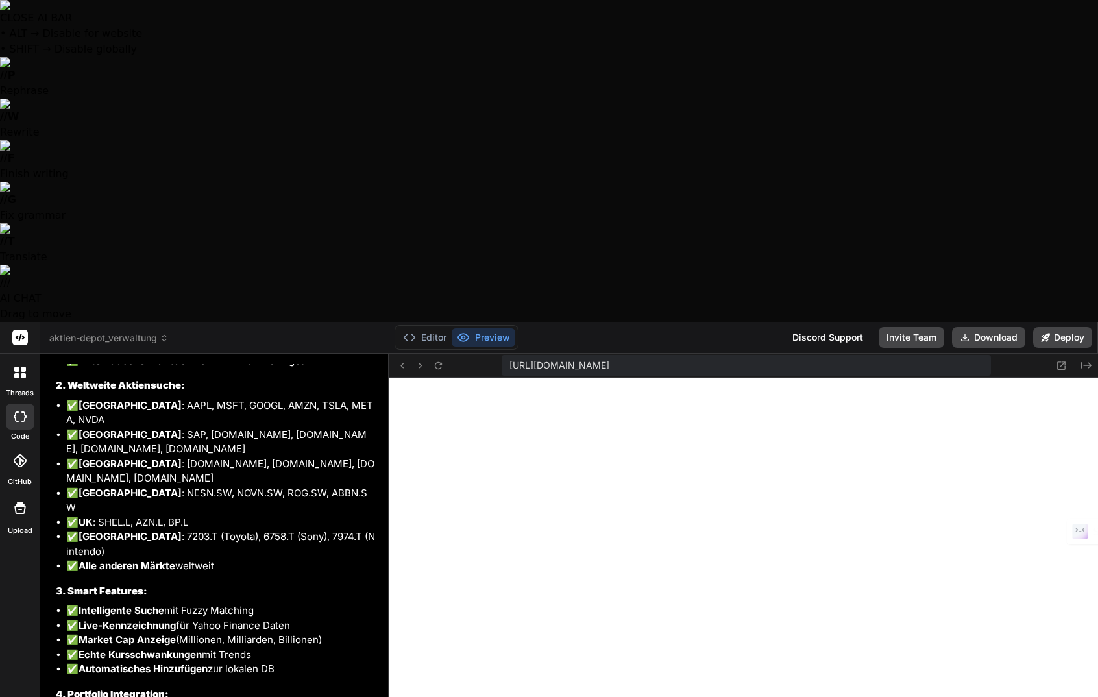
type textarea "Leider funktioniert die weltweite Suche nicht. Wenn ich die Aktie Agrana die in…"
type textarea "x"
type textarea "Leider funktioniert die weltweite Suche nicht. Wenn ich die Aktie Agrana die in…"
type textarea "x"
type textarea "Leider funktioniert die weltweite Suche nicht. Wenn ich die Aktie Agrana die in…"
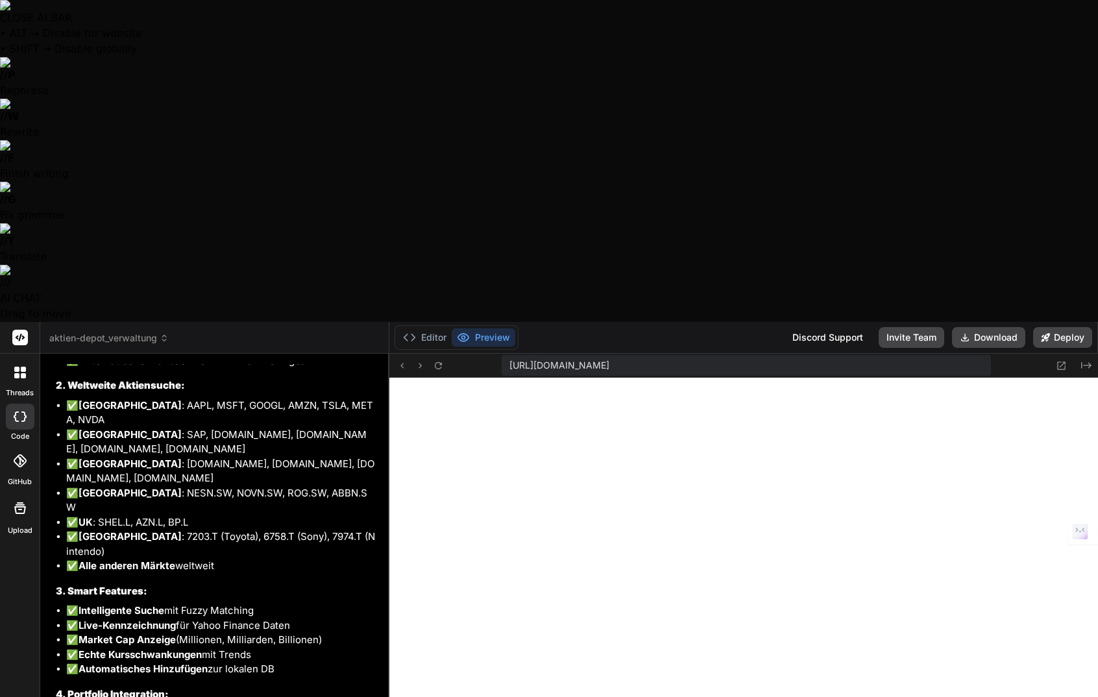
type textarea "x"
type textarea "Leider funktioniert die weltweite Suche nicht. Wenn ich die Aktie Agrana die in…"
type textarea "x"
type textarea "Leider funktioniert die weltweite Suche nicht. Wenn ich die Aktie Agrana die in…"
type textarea "x"
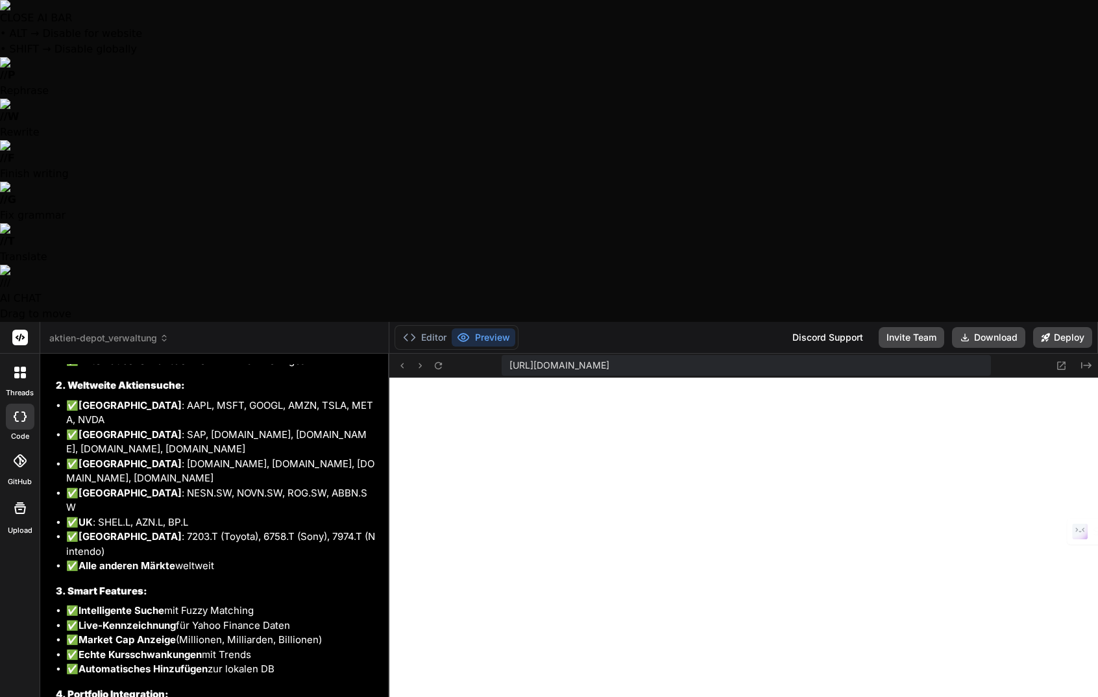
type textarea "Leider funktioniert die weltweite Suche nicht. Wenn ich die Aktie Agrana die in…"
type textarea "x"
type textarea "Leider funktioniert die weltweite Suche nicht. Wenn ich die Aktie Agrana die in…"
type textarea "x"
type textarea "Leider funktioniert die weltweite Suche nicht. Wenn ich die Aktie Agrana die in…"
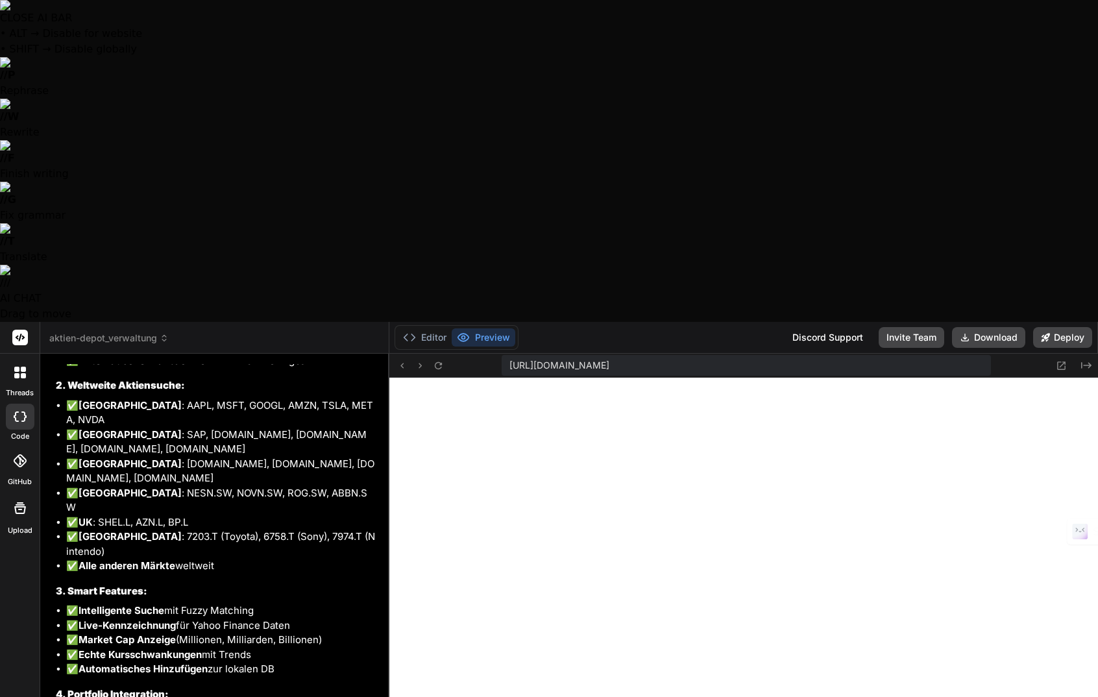
type textarea "x"
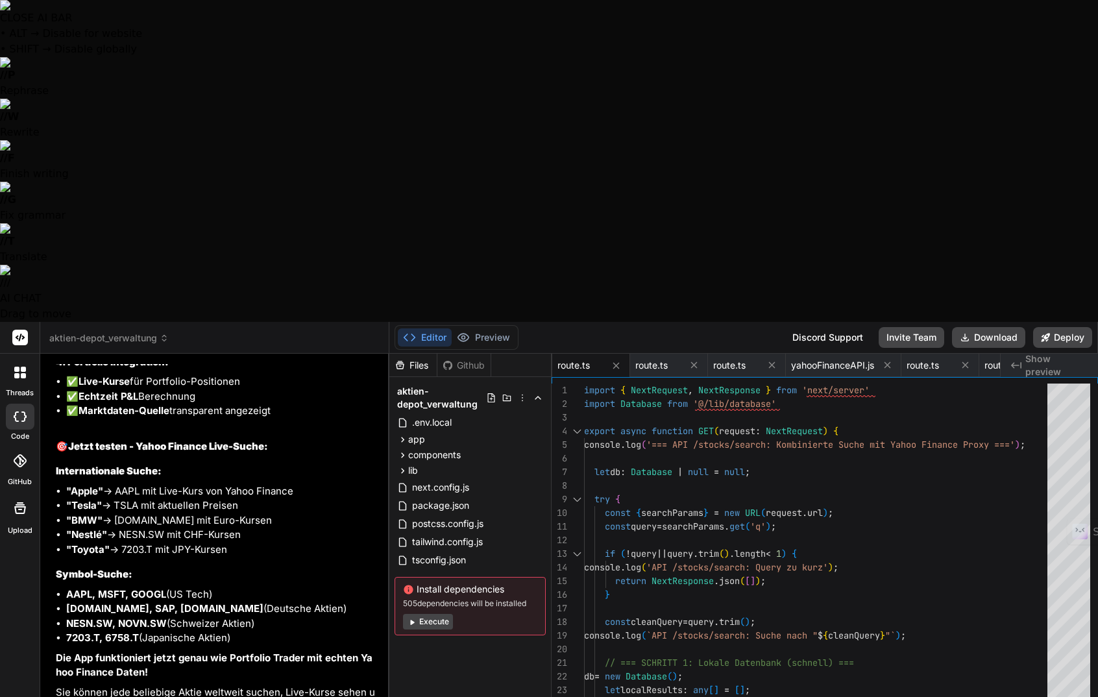
scroll to position [7287, 0]
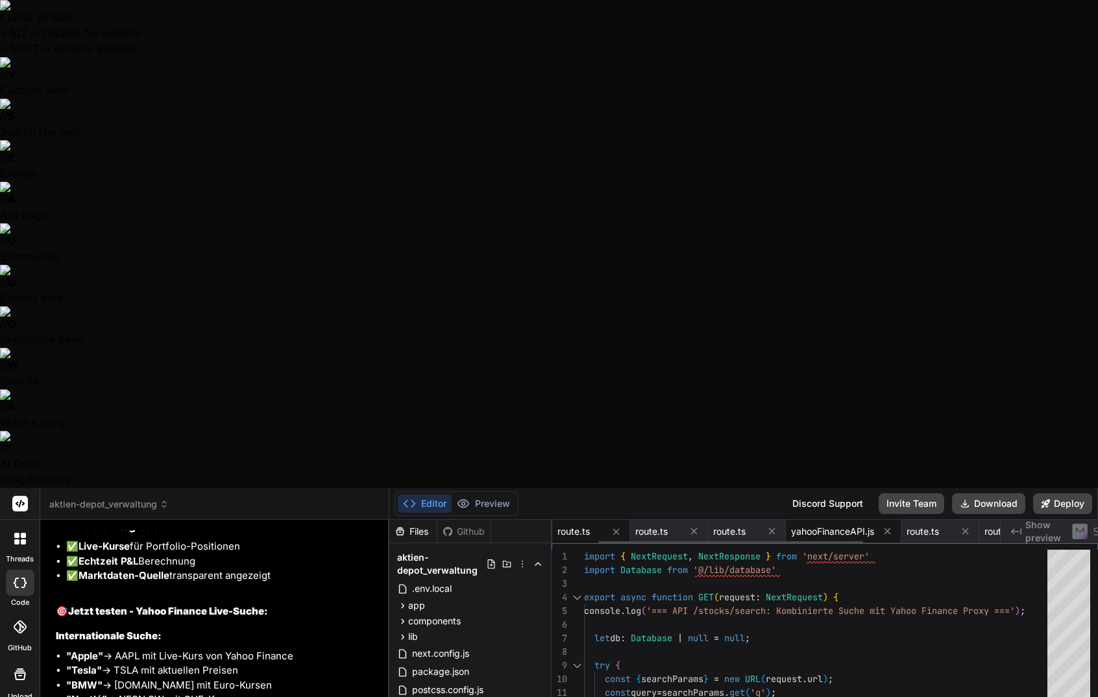
click at [824, 525] on span "yahooFinanceAPI.js" at bounding box center [832, 531] width 83 height 13
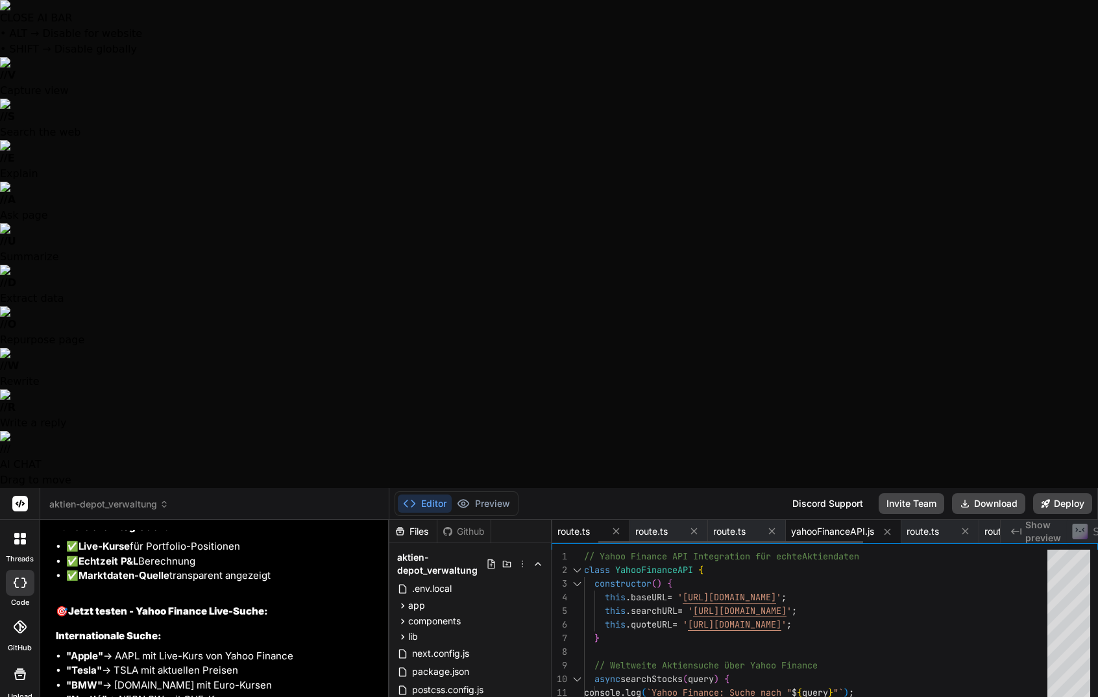
click at [568, 520] on div "route.ts" at bounding box center [591, 531] width 78 height 23
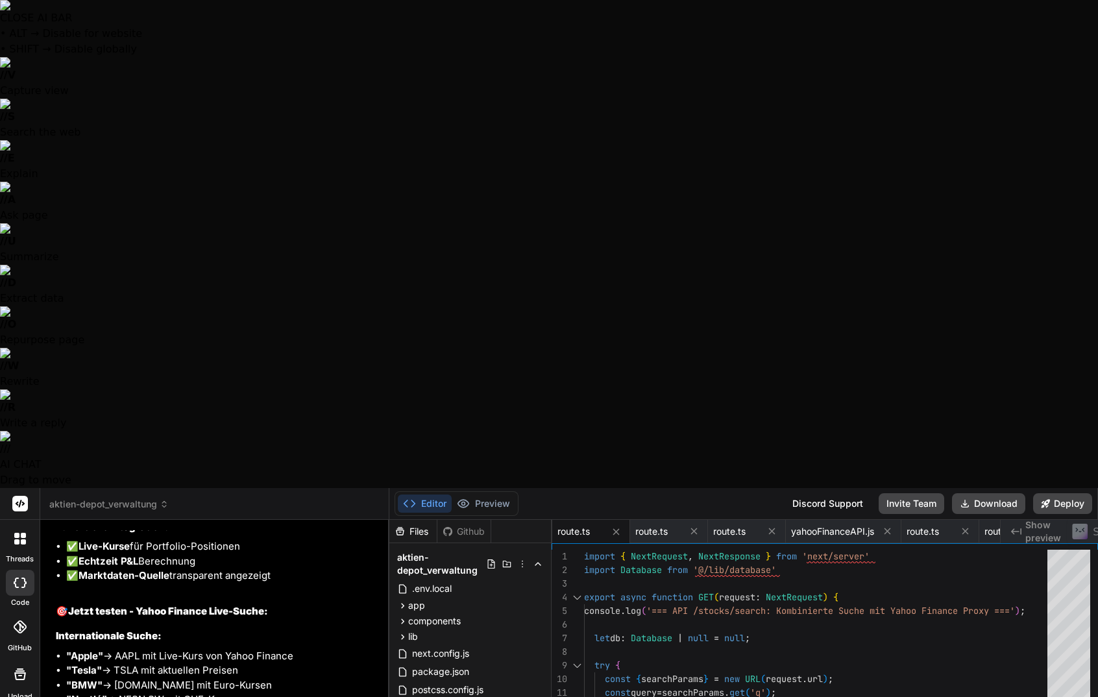
scroll to position [0, 233]
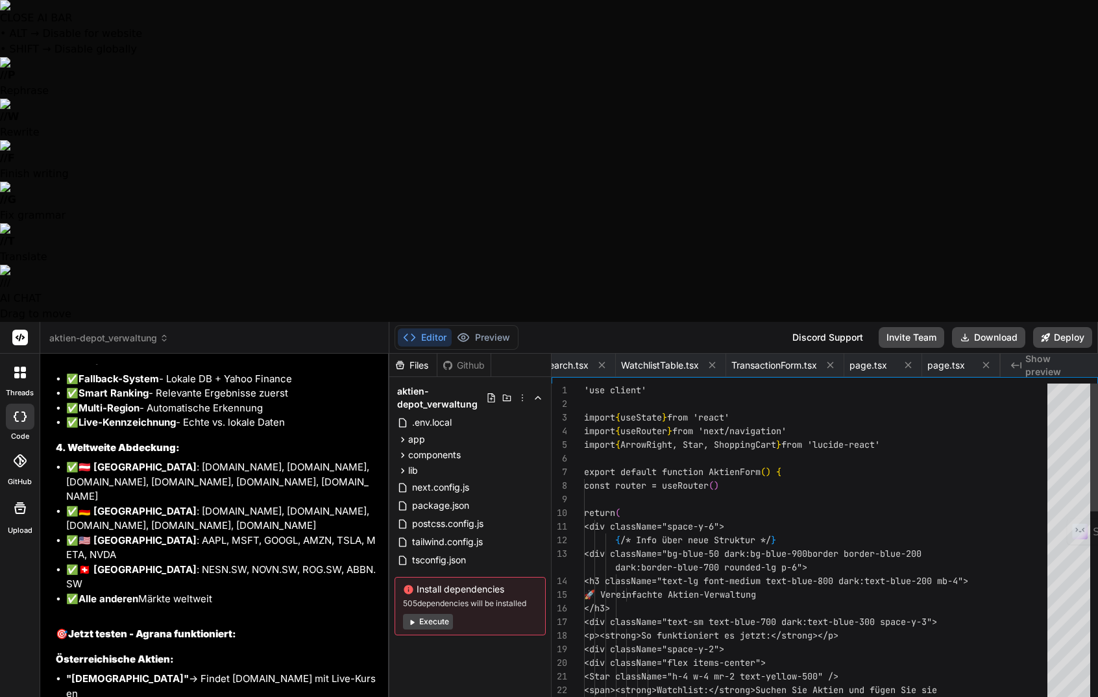
scroll to position [0, 585]
